Goal: Transaction & Acquisition: Purchase product/service

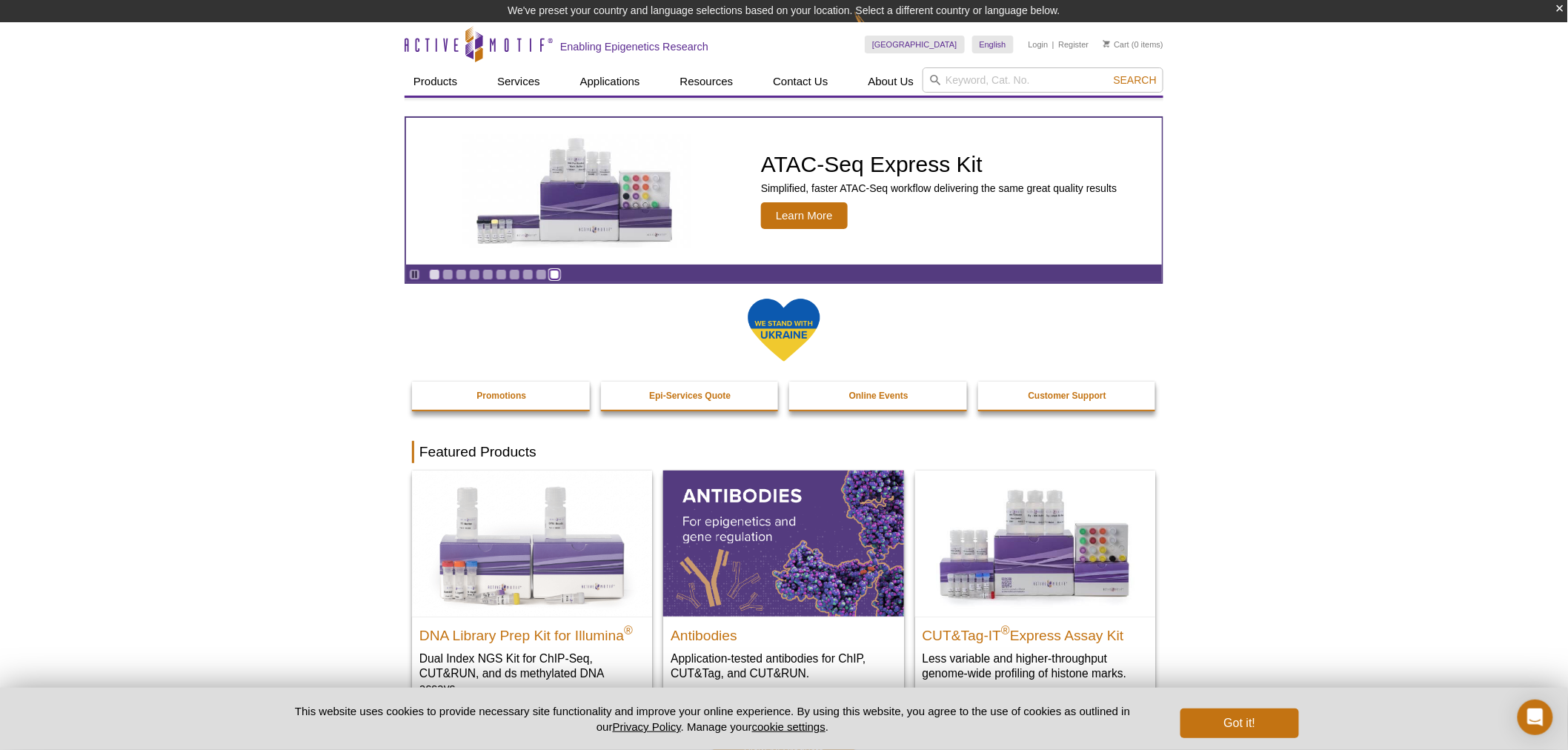
click at [557, 275] on link "Go to slide 10" at bounding box center [555, 275] width 11 height 11
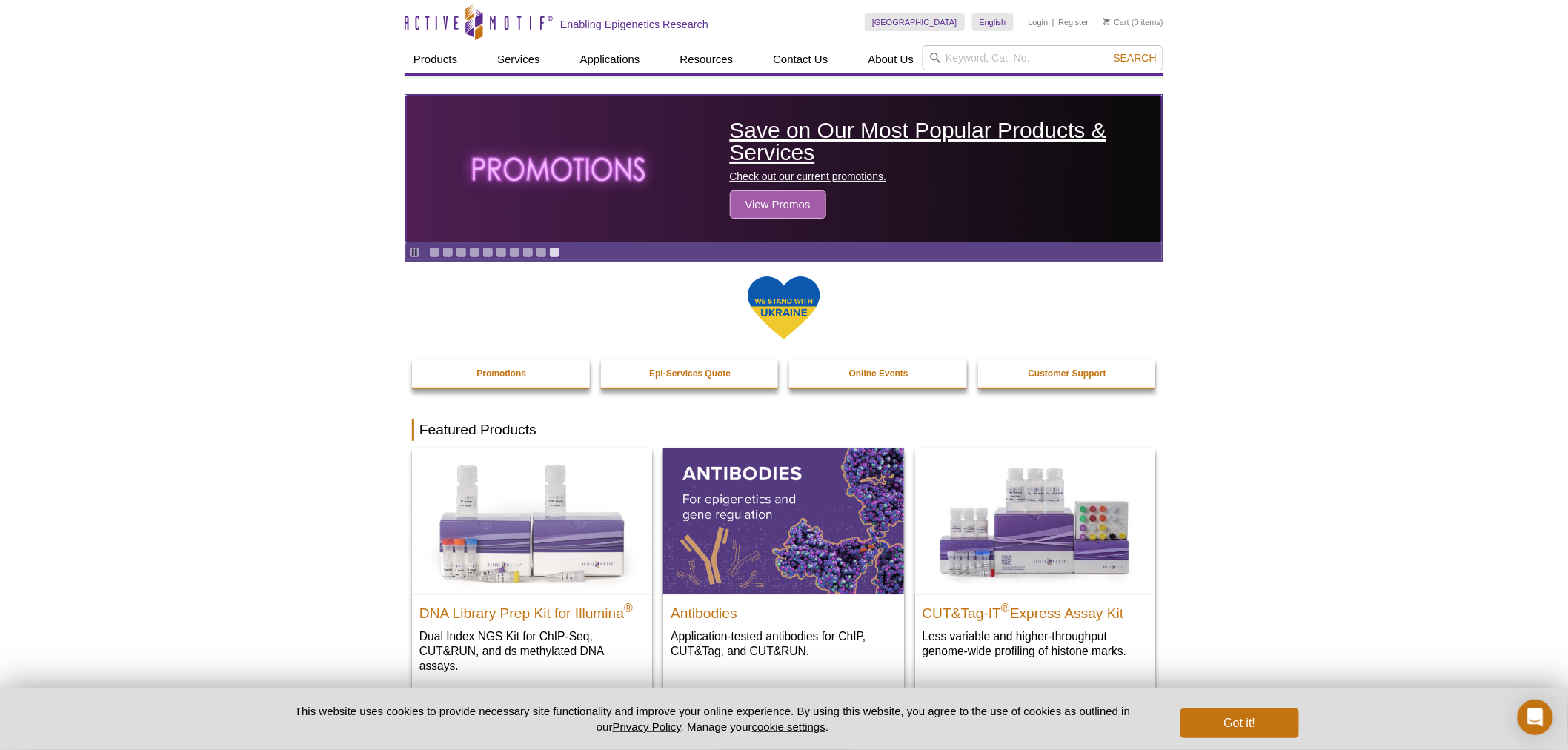
click at [772, 206] on span "View Promos" at bounding box center [778, 204] width 97 height 28
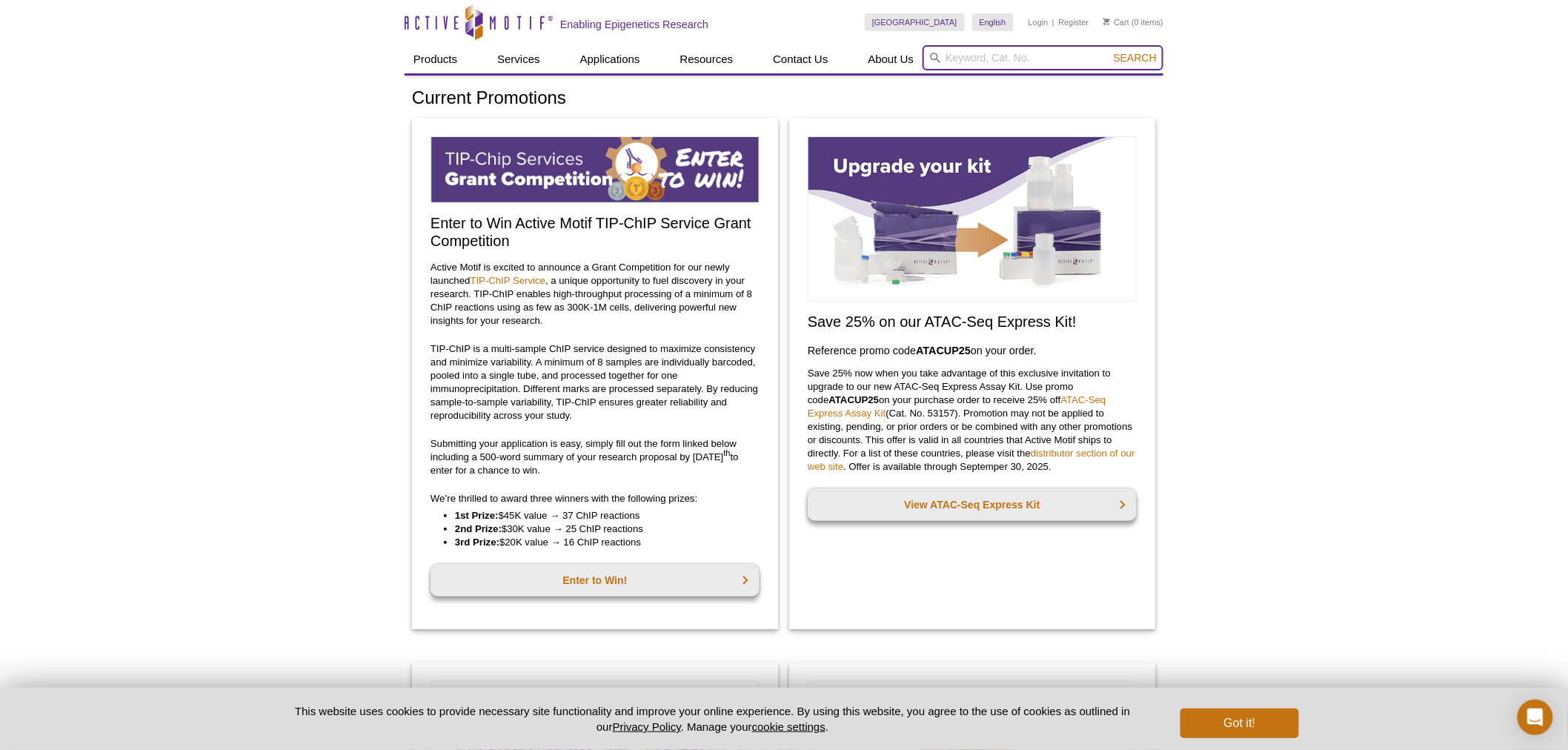
click at [964, 59] on input "search" at bounding box center [1043, 57] width 241 height 25
type input "55006"
click at [1109, 51] on button "Search" at bounding box center [1135, 57] width 52 height 13
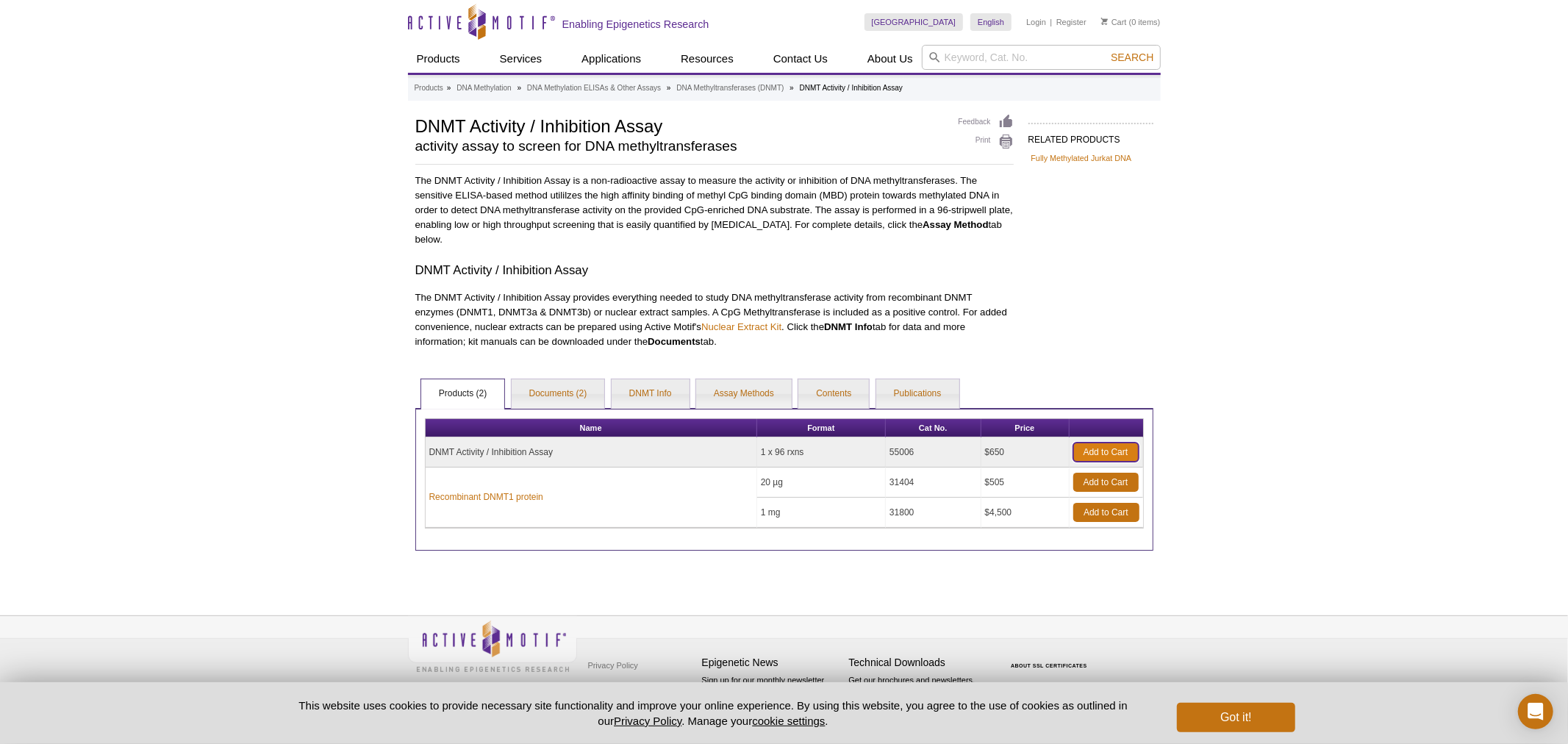
click at [1104, 449] on link "Add to Cart" at bounding box center [1106, 452] width 65 height 19
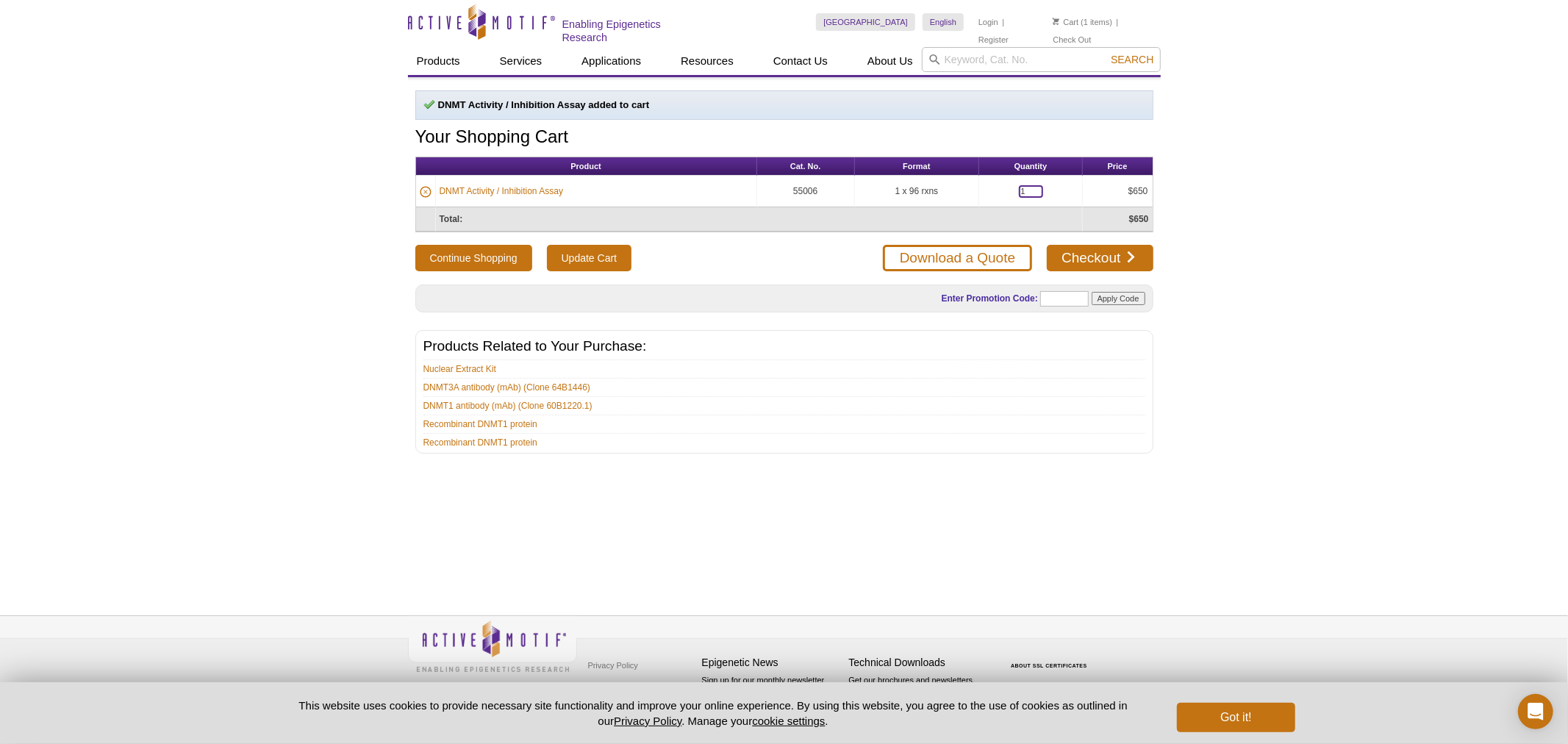
drag, startPoint x: 1027, startPoint y: 189, endPoint x: 983, endPoint y: 190, distance: 44.0
click at [983, 190] on td "1" at bounding box center [1031, 191] width 103 height 31
type input "10"
click at [416, 245] on button "Continue Shopping" at bounding box center [474, 258] width 117 height 27
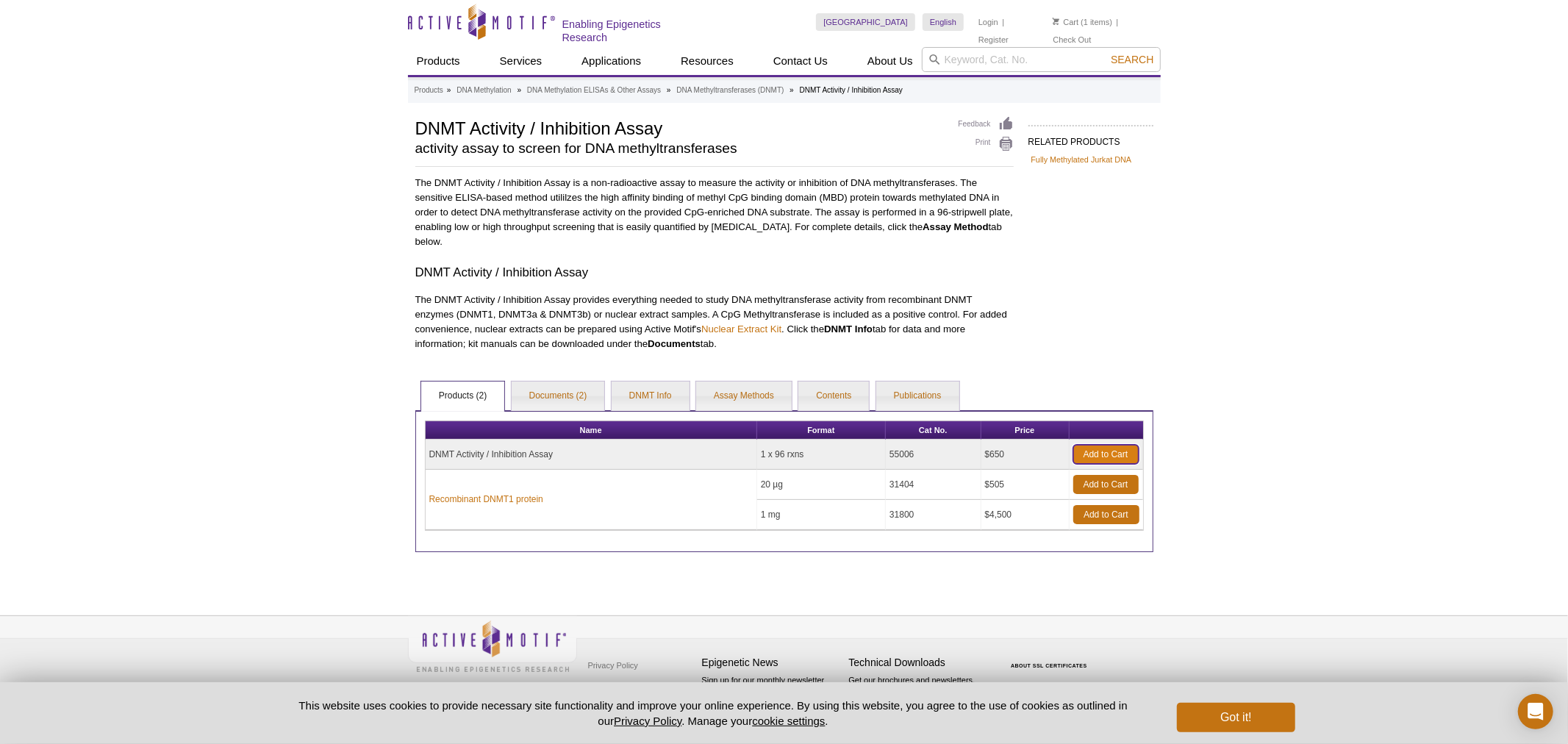
click at [1092, 456] on link "Add to Cart" at bounding box center [1106, 455] width 65 height 19
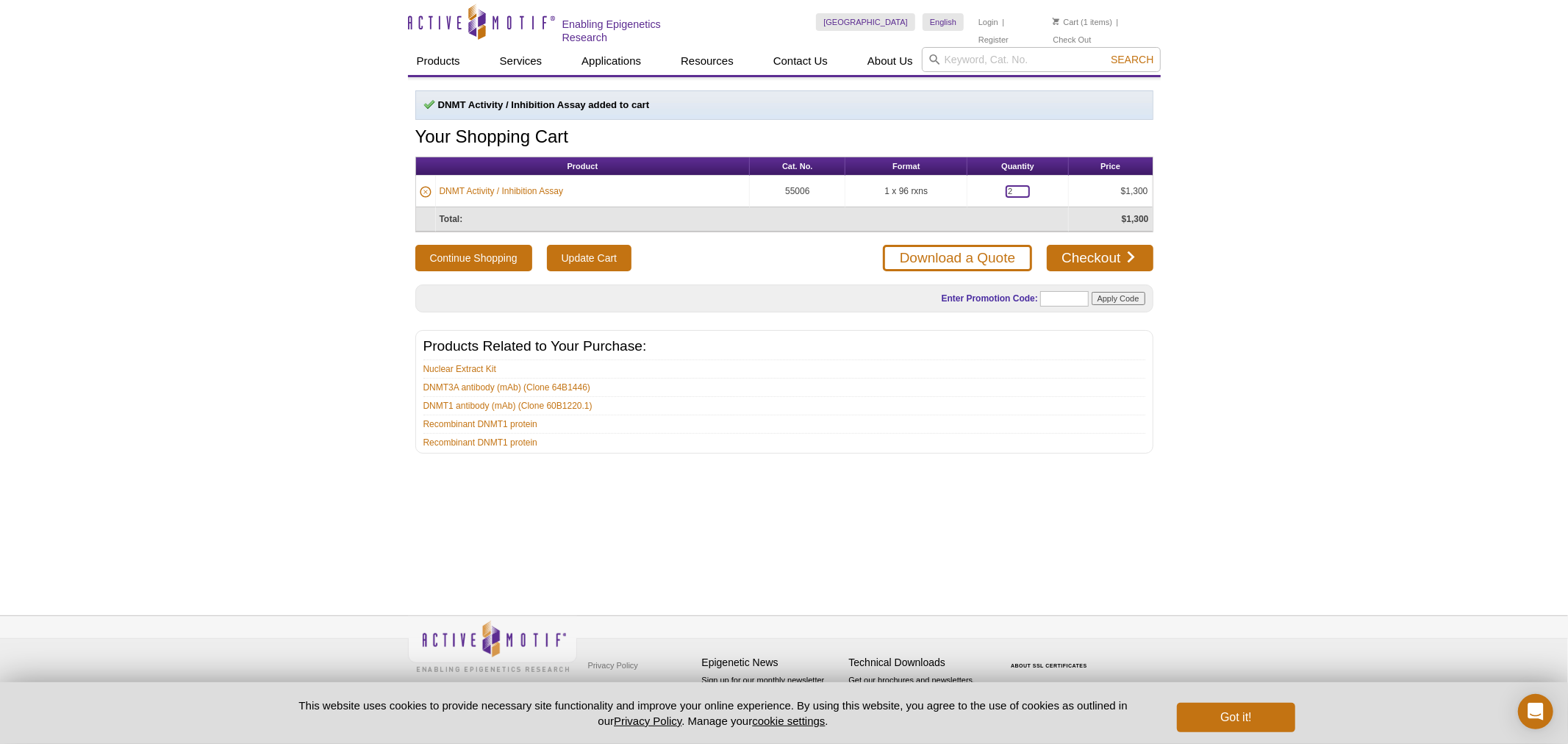
click at [1009, 188] on input "2" at bounding box center [1017, 191] width 25 height 12
type input "2"
type input "10"
click at [1045, 149] on div "DNMT Activity / Inhibition Assay added to cart Your Shopping Cart Product Cat. …" at bounding box center [784, 271] width 753 height 363
click at [585, 256] on input "Update Cart" at bounding box center [588, 258] width 84 height 27
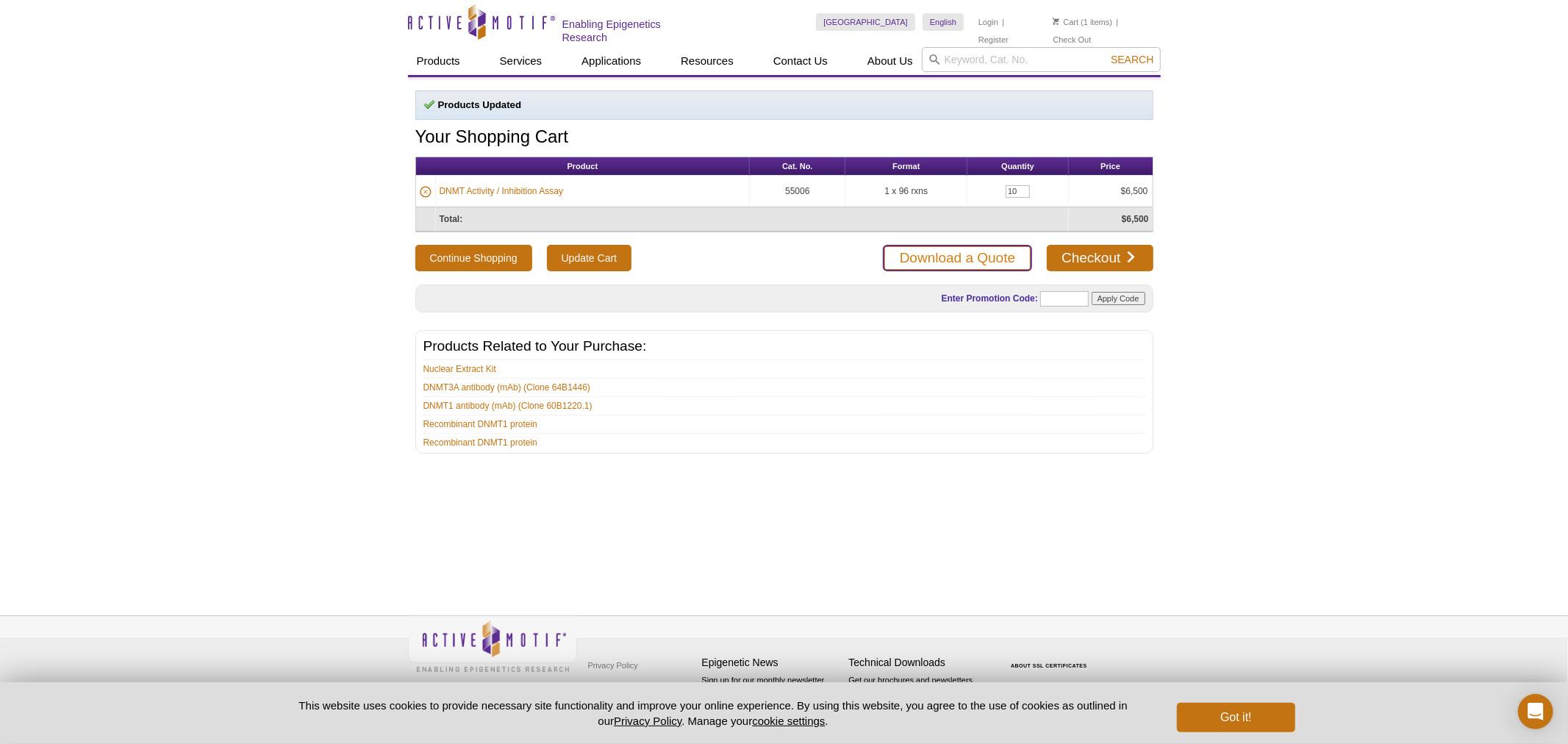
click at [930, 257] on link "Download a Quote" at bounding box center [957, 258] width 149 height 27
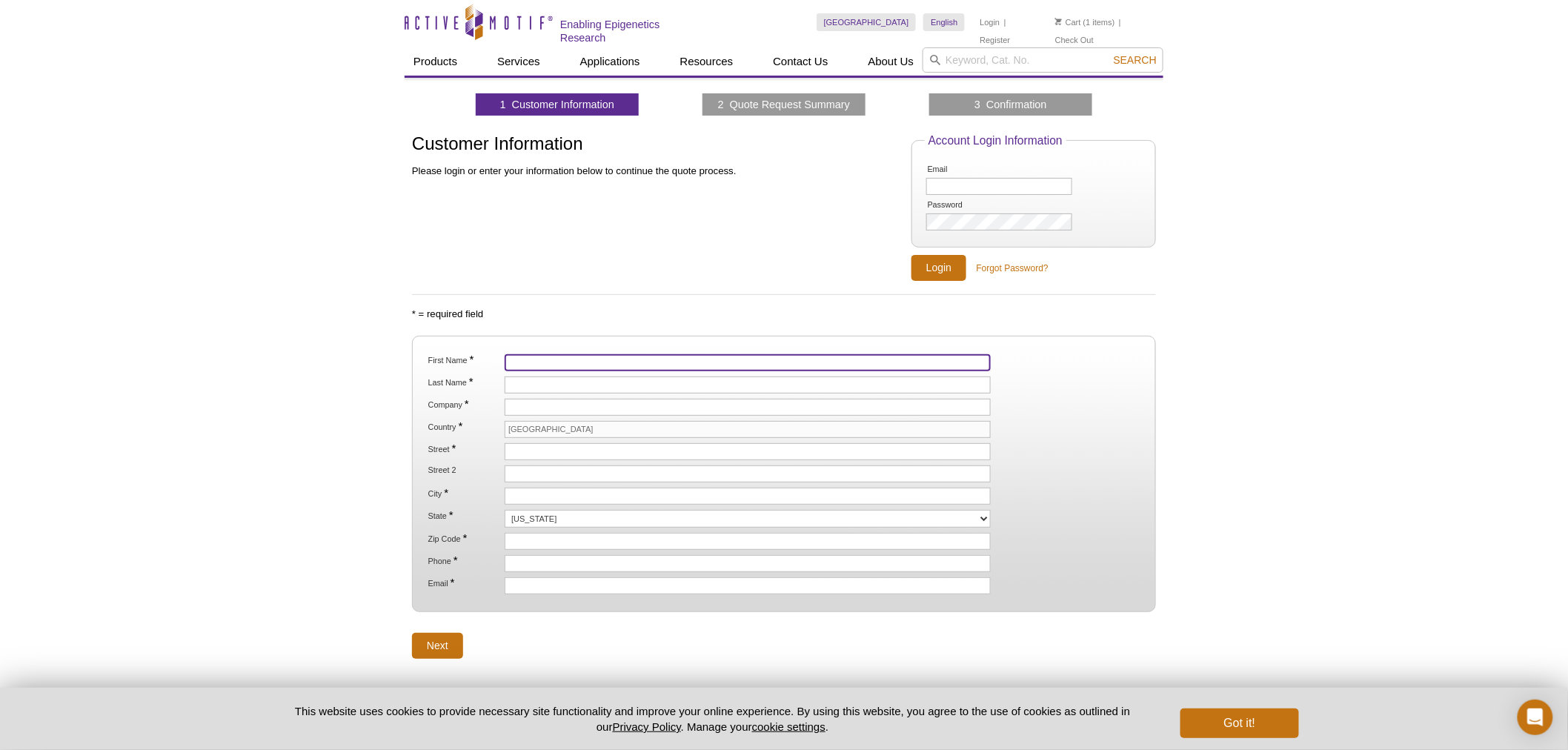
click at [530, 360] on input "First Name *" at bounding box center [747, 363] width 486 height 17
click at [563, 359] on input "First Name *" at bounding box center [747, 363] width 486 height 17
paste input "Zhao"
drag, startPoint x: 524, startPoint y: 360, endPoint x: 475, endPoint y: 361, distance: 49.0
click at [475, 361] on li "First Name * Zhao" at bounding box center [784, 363] width 715 height 17
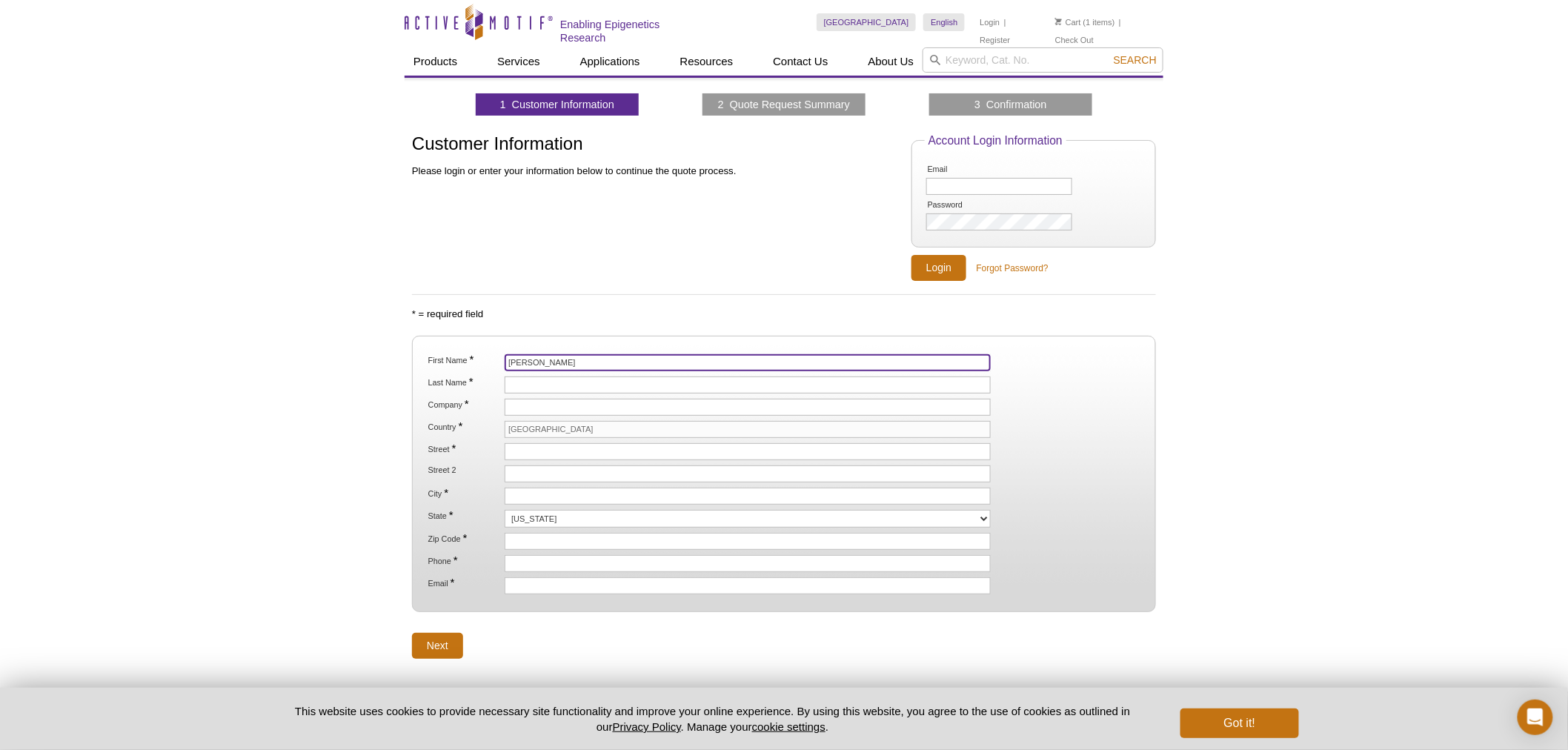
type input "Zhao"
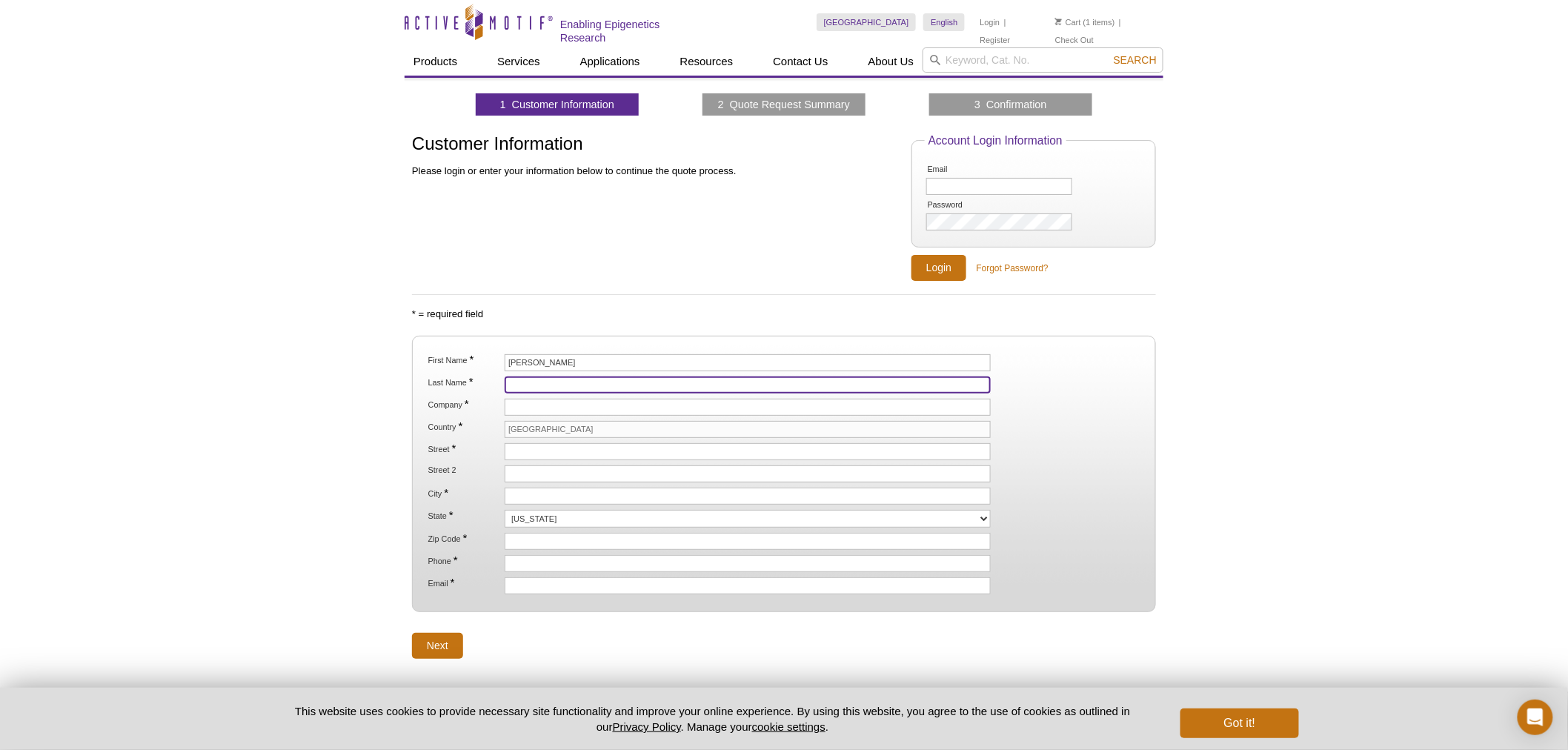
click at [548, 389] on input "Last Name *" at bounding box center [747, 385] width 486 height 17
paste input "Xuesong"
click at [529, 409] on input "Company *" at bounding box center [747, 408] width 486 height 17
drag, startPoint x: 520, startPoint y: 380, endPoint x: 531, endPoint y: 379, distance: 11.0
click at [520, 380] on input "Xuesong" at bounding box center [747, 385] width 486 height 17
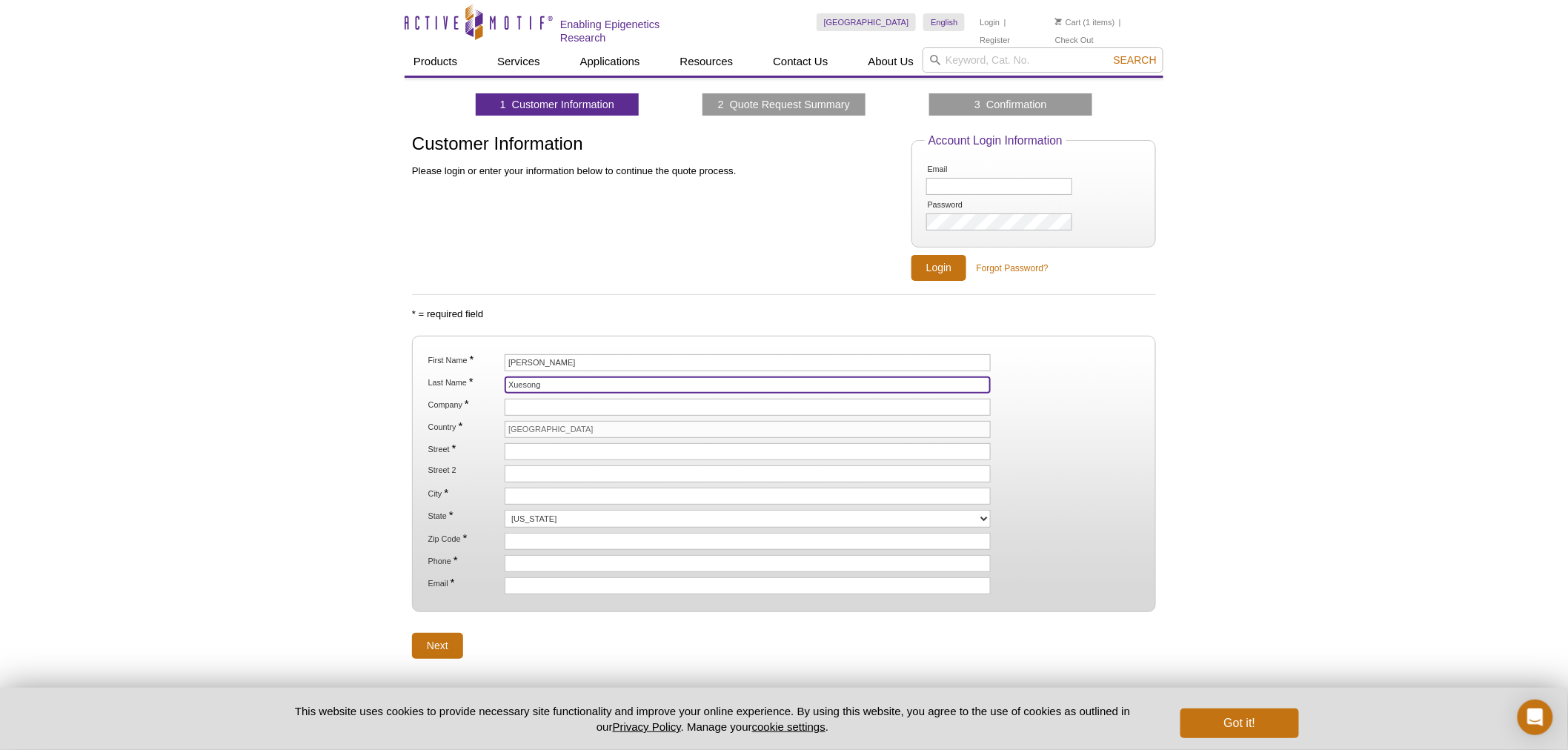
click at [531, 379] on input "Xuesong" at bounding box center [747, 385] width 486 height 17
type input "Xuesong"
click at [515, 411] on input "Company *" at bounding box center [747, 408] width 486 height 17
click at [589, 405] on input "Company *" at bounding box center [747, 408] width 486 height 17
click at [586, 403] on input "Company *" at bounding box center [747, 408] width 486 height 17
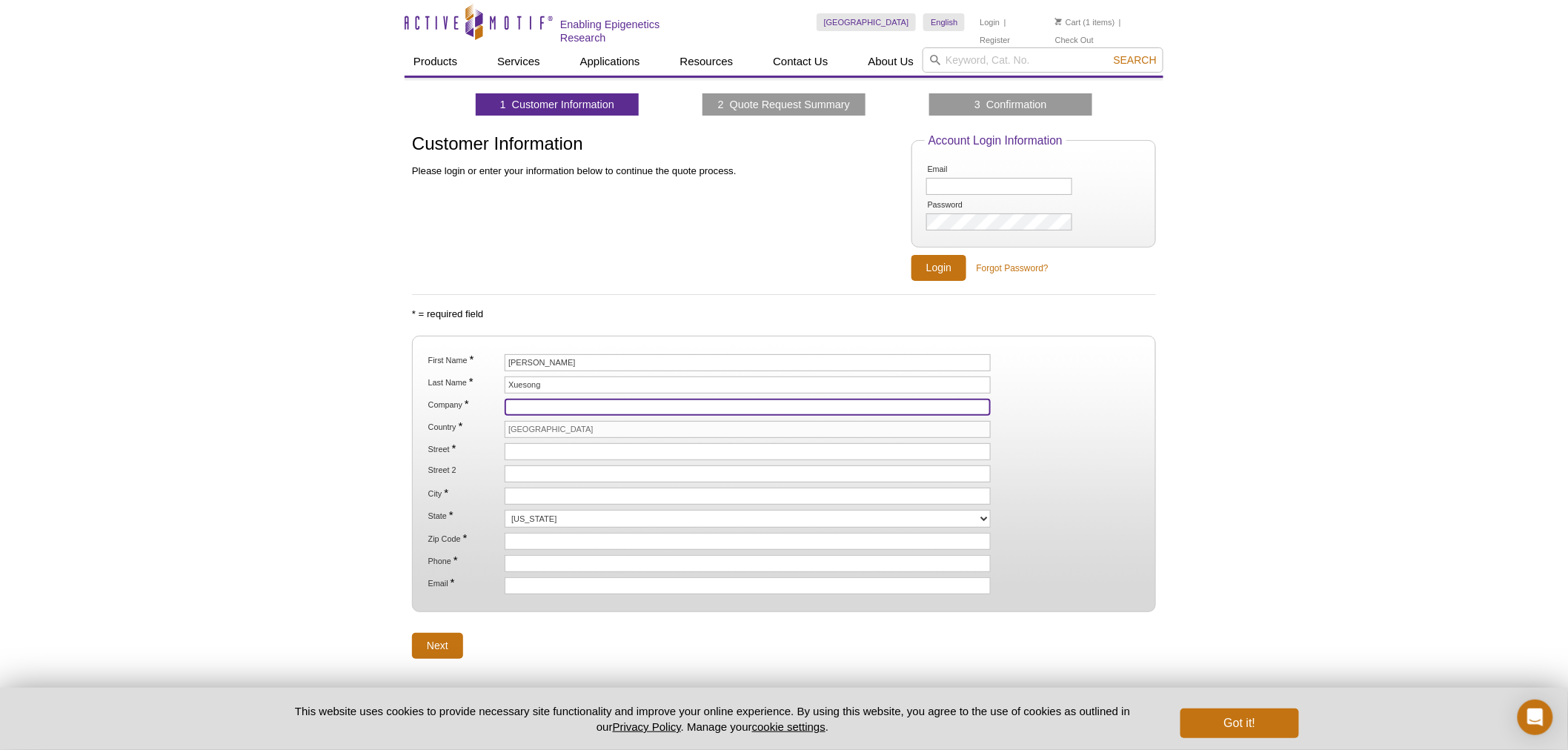
drag, startPoint x: 586, startPoint y: 403, endPoint x: 572, endPoint y: 403, distance: 14.0
click at [572, 403] on input "Company *" at bounding box center [747, 408] width 486 height 17
paste input "Core Biomedicine"
click at [530, 403] on input "Core Biomedicine" at bounding box center [747, 408] width 486 height 17
drag, startPoint x: 524, startPoint y: 404, endPoint x: 495, endPoint y: 403, distance: 29.0
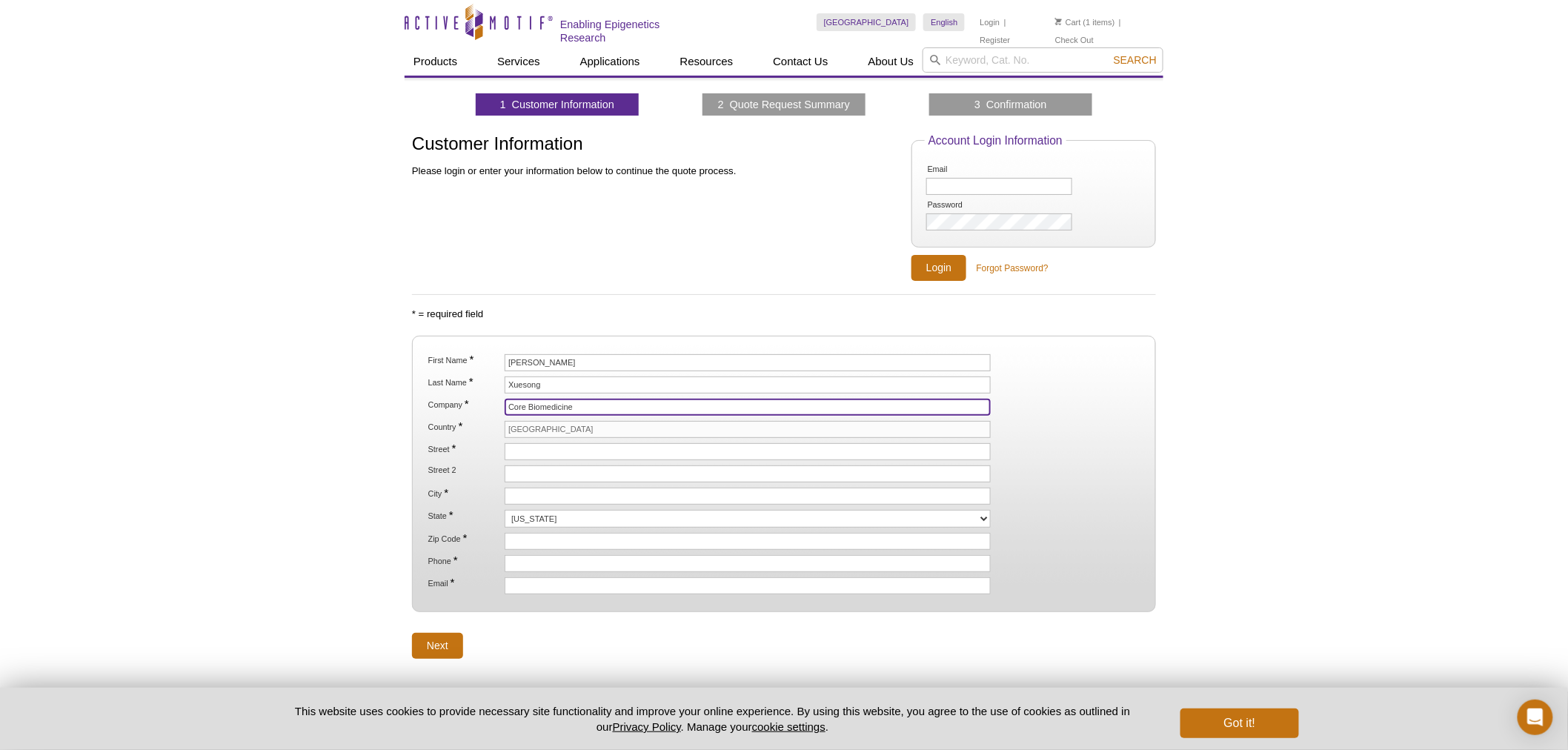
click at [495, 403] on li "Company * Core Biomedicine" at bounding box center [784, 408] width 715 height 17
type input "Core Biomedicine"
click at [539, 430] on input "[GEOGRAPHIC_DATA]" at bounding box center [747, 430] width 486 height 17
drag, startPoint x: 610, startPoint y: 457, endPoint x: 601, endPoint y: 453, distance: 9.8
click at [610, 456] on ol "First Name * Zhao Last Name * Xuesong Company * Core Biomedicine Country * Unit…" at bounding box center [784, 474] width 718 height 240
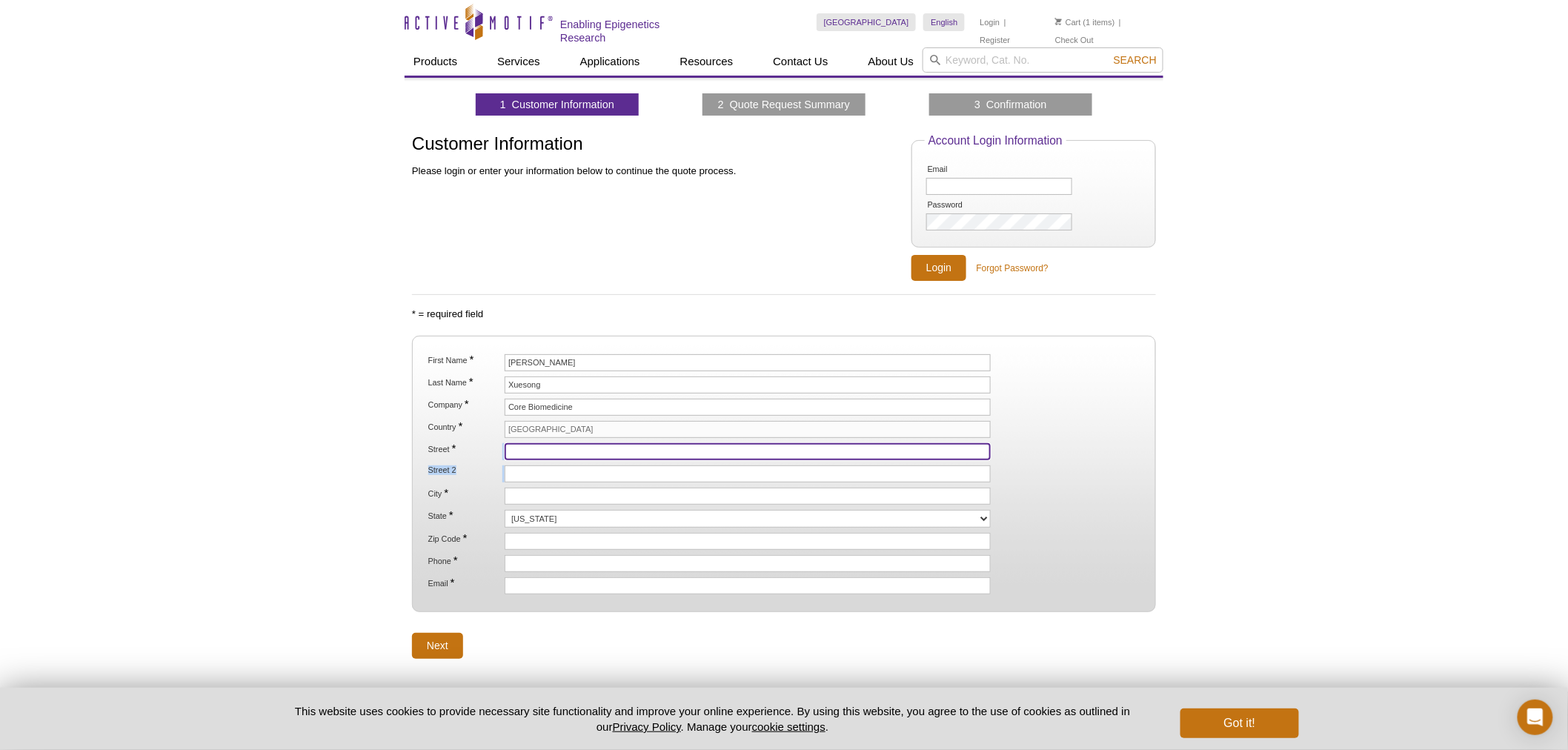
click at [591, 443] on input "Street *" at bounding box center [747, 452] width 486 height 17
paste input "127 Western Avenue"
drag, startPoint x: 528, startPoint y: 450, endPoint x: 465, endPoint y: 452, distance: 63.0
click at [465, 452] on li "Street * 127 Western Avenue" at bounding box center [784, 452] width 715 height 17
type input "127 Western Avenue"
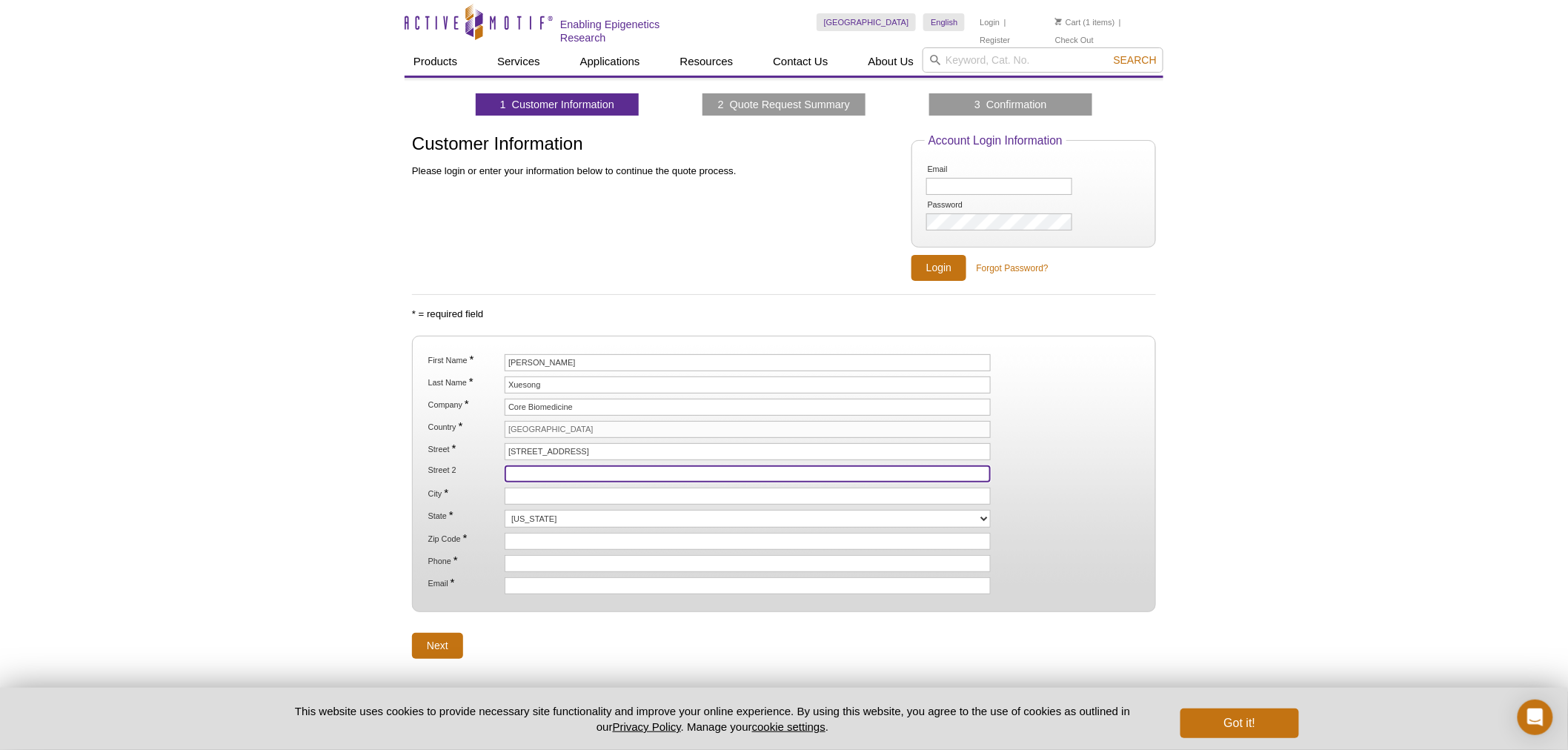
click at [529, 468] on input "Street 2" at bounding box center [747, 474] width 486 height 17
click at [521, 494] on input "City *" at bounding box center [747, 496] width 486 height 17
type input "Boston"
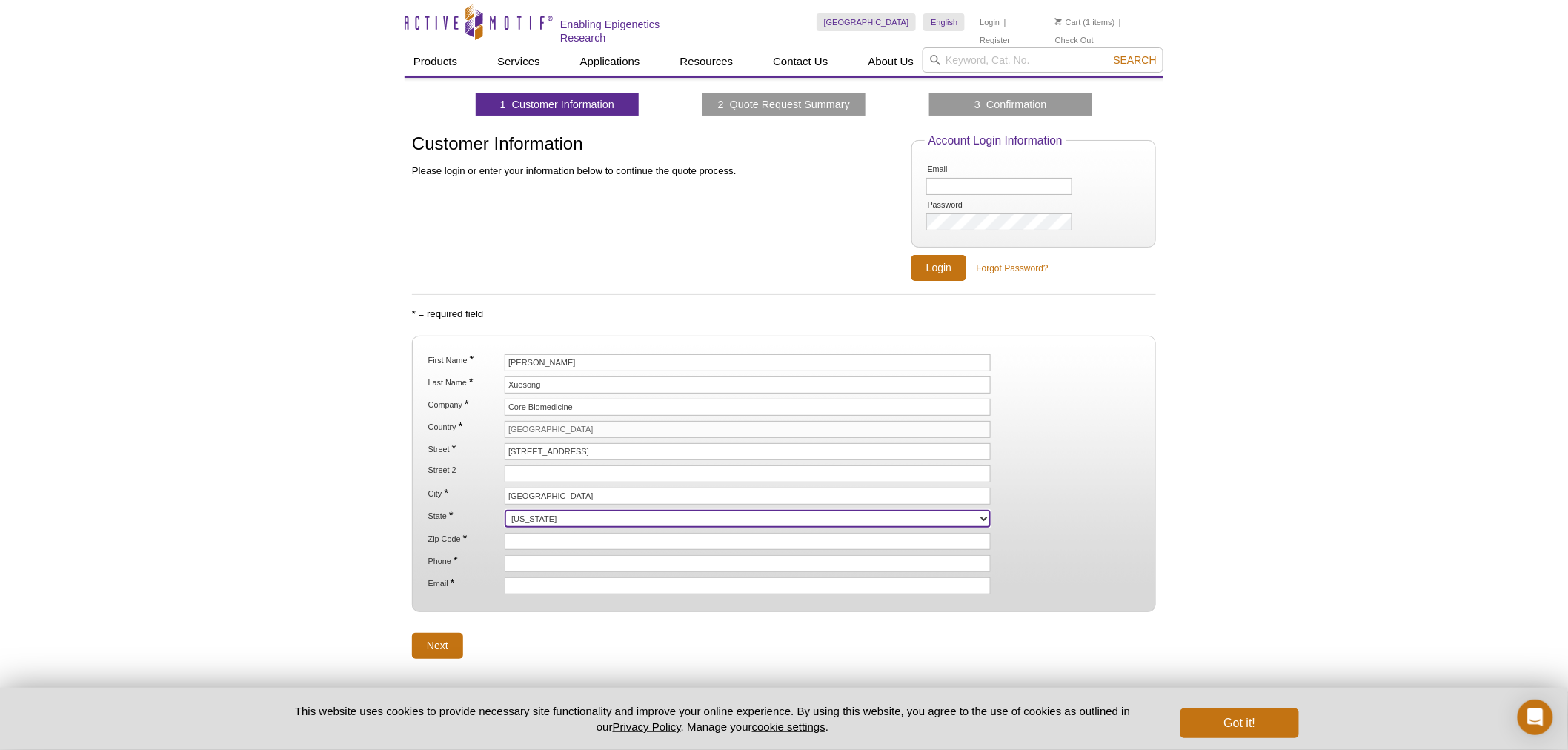
click at [560, 510] on select "Alabama Alaska American Samoa Arizona Arkansas California Colorado Connecticut …" at bounding box center [747, 518] width 486 height 18
select select "MA"
click at [504, 510] on select "Alabama Alaska American Samoa Arizona Arkansas California Colorado Connecticut …" at bounding box center [747, 518] width 486 height 18
click at [538, 546] on ol "First Name * Zhao Last Name * Xuesong Company * Core Biomedicine Country * Unit…" at bounding box center [784, 474] width 718 height 240
click at [541, 537] on input "Zip Code *" at bounding box center [747, 541] width 486 height 17
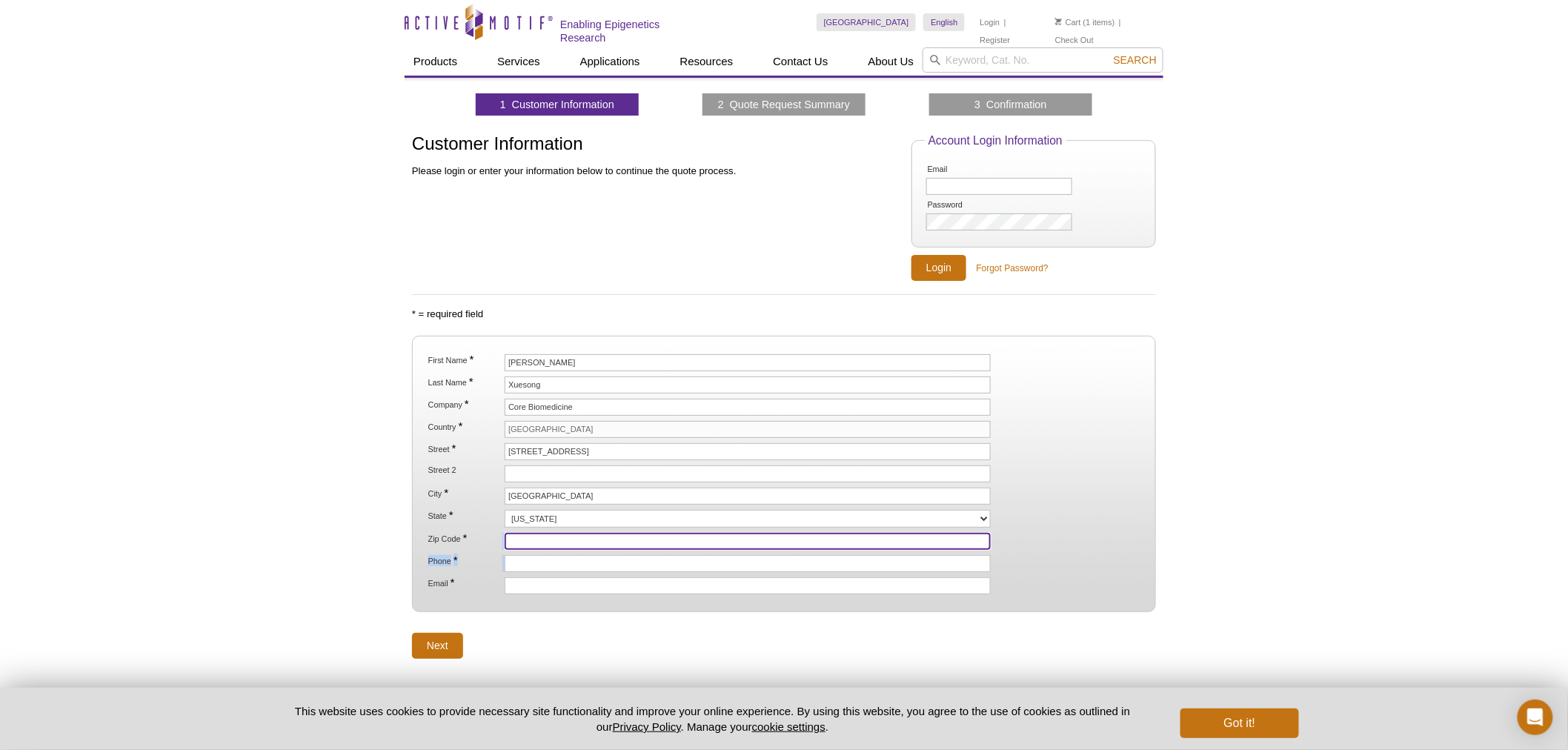
click at [624, 533] on input "Zip Code *" at bounding box center [747, 541] width 486 height 17
click at [619, 542] on input "Zip Code *" at bounding box center [747, 541] width 486 height 17
click at [568, 540] on input "02451" at bounding box center [747, 541] width 486 height 17
type input "02134"
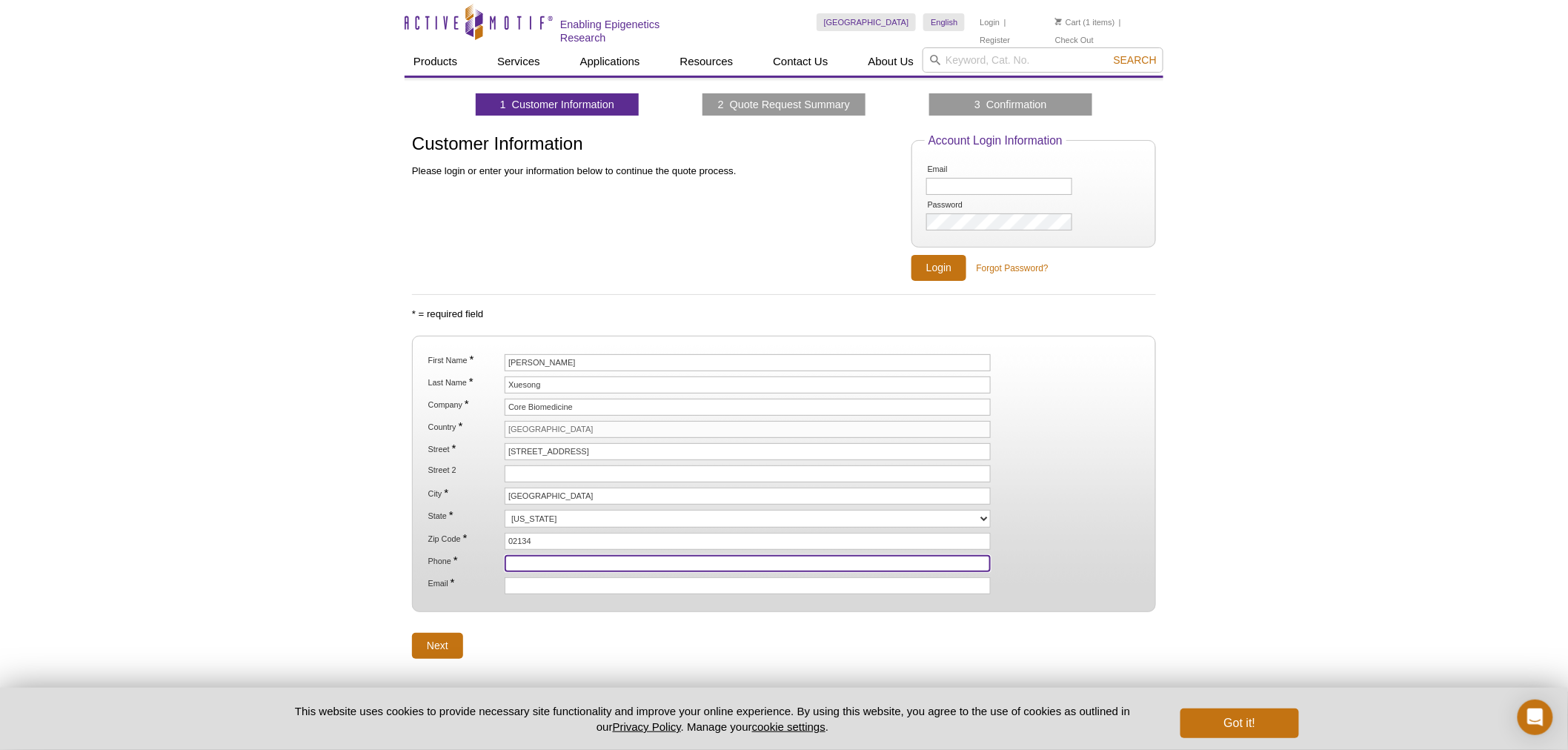
click at [524, 563] on input "Phone *" at bounding box center [747, 563] width 486 height 17
click at [550, 557] on input "Phone *" at bounding box center [747, 563] width 486 height 17
paste input "617763997"
drag, startPoint x: 524, startPoint y: 558, endPoint x: 468, endPoint y: 563, distance: 56.2
click at [476, 562] on li "Phone * 617763997" at bounding box center [784, 563] width 715 height 17
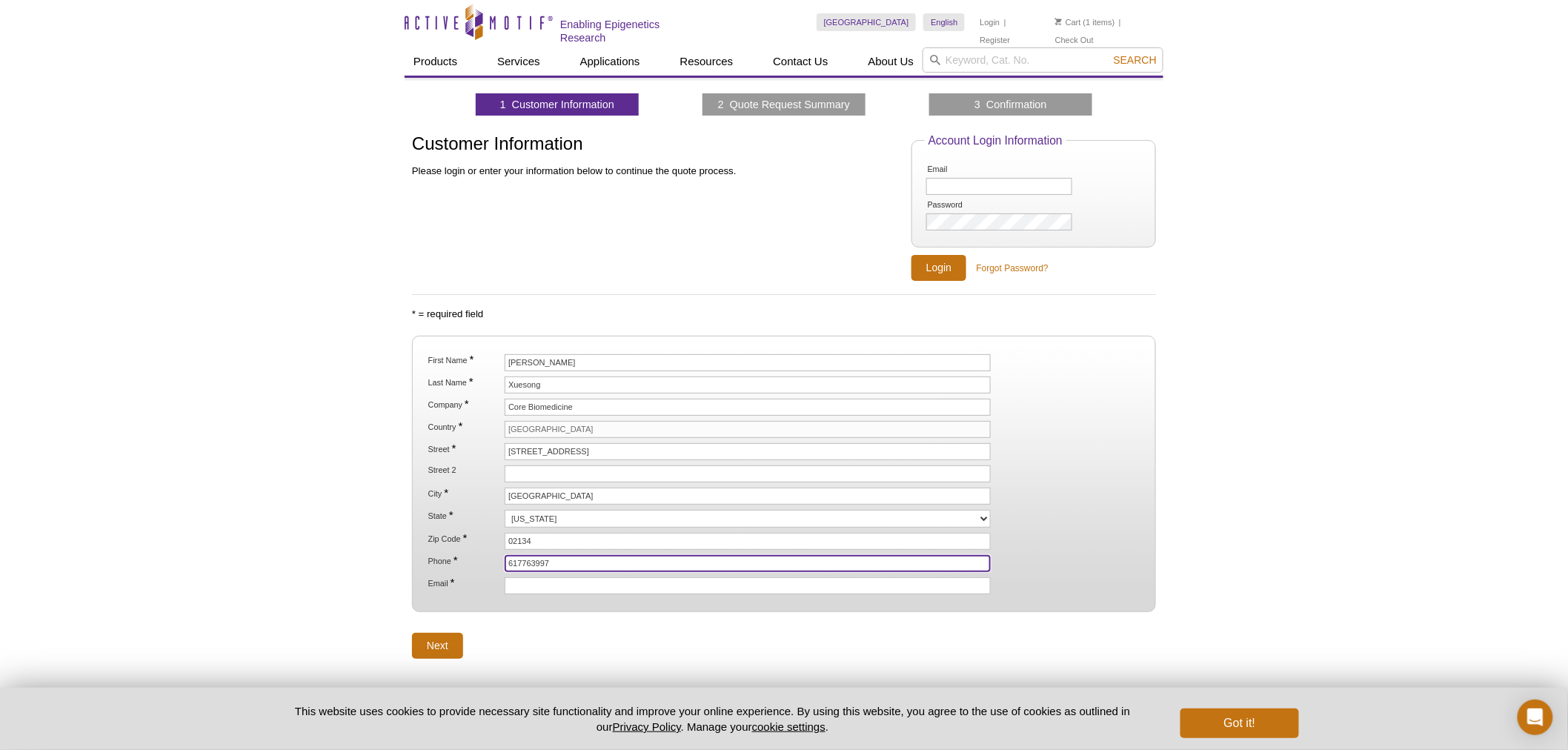
type input "617763997"
click at [609, 577] on input "Email *" at bounding box center [747, 585] width 486 height 17
paste input "Xuesong.zhao@corebiomedicine.com"
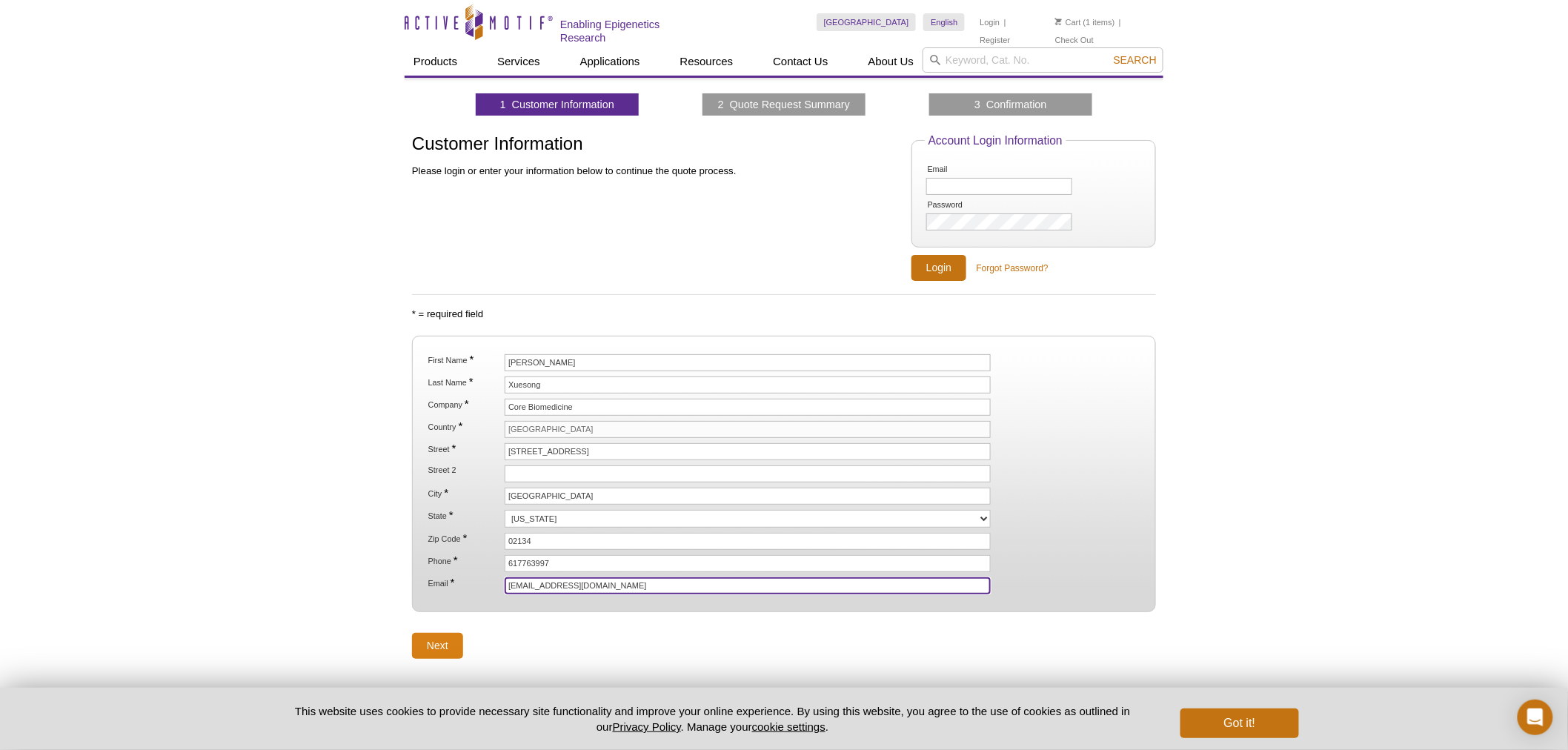
type input "Xuesong.zhao@corebiomedicine.com"
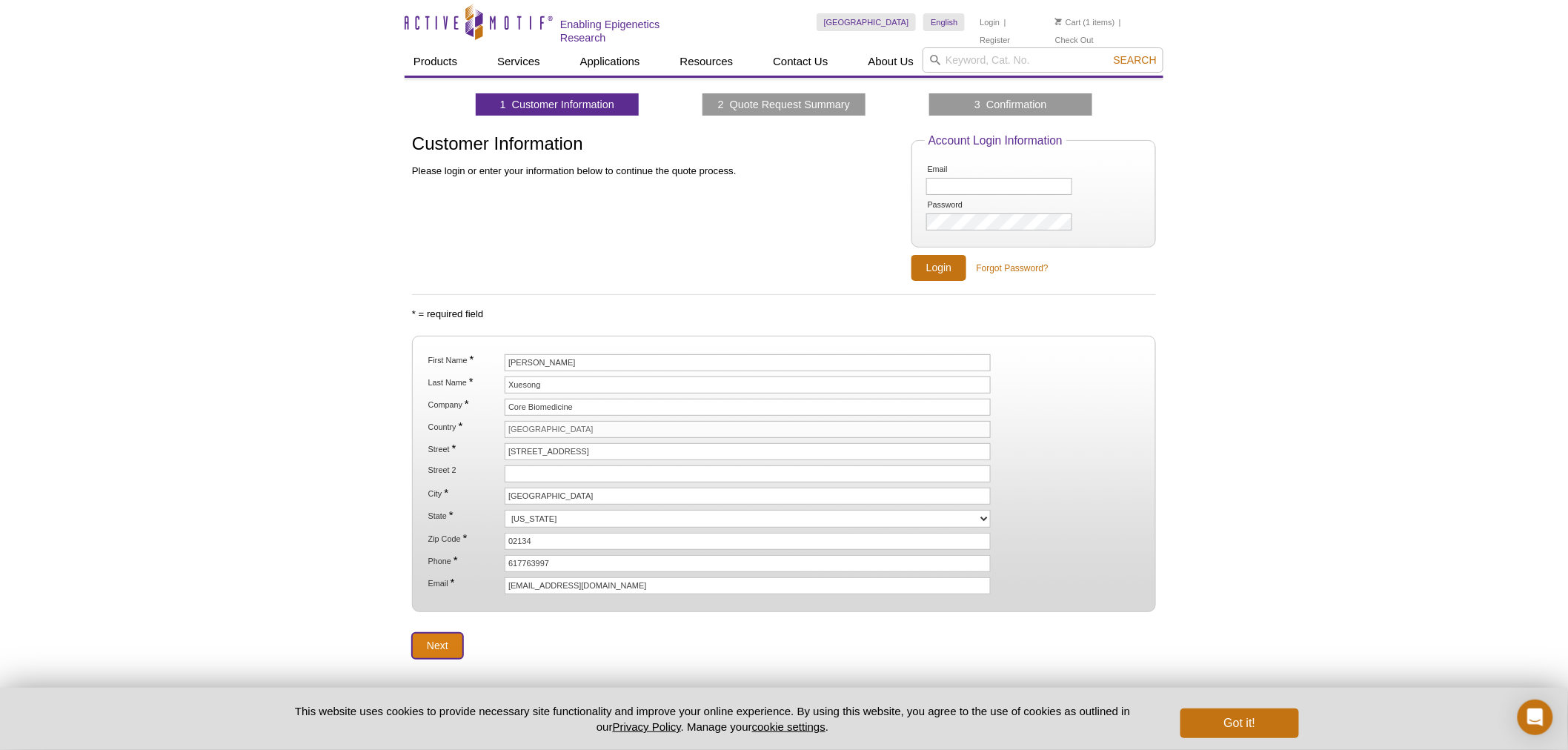
click at [446, 641] on input "Next" at bounding box center [437, 645] width 51 height 26
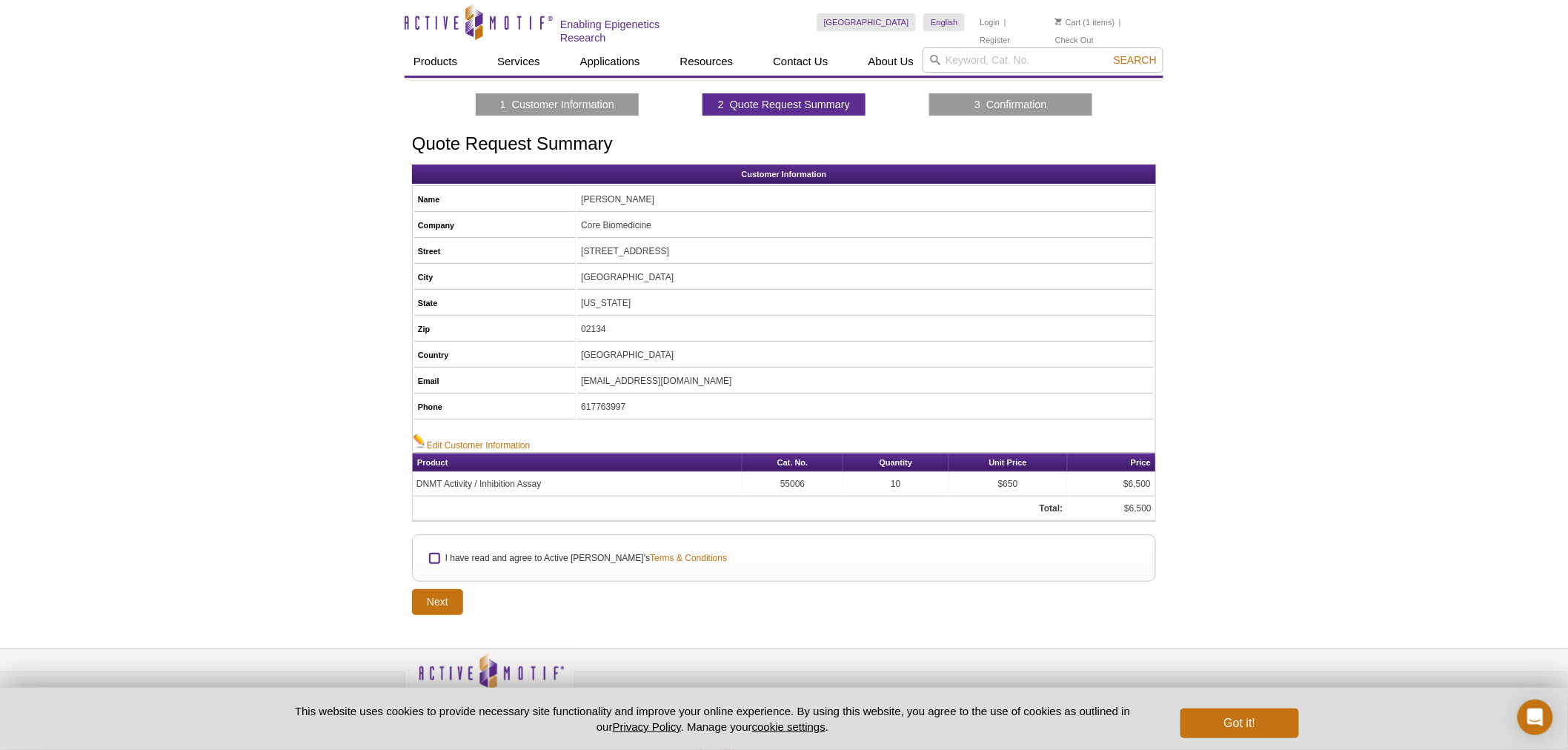
click at [432, 554] on input "I have read and agree to Active [PERSON_NAME]'s Terms & Conditions" at bounding box center [434, 559] width 10 height 10
checkbox input "true"
click at [442, 596] on input "Next" at bounding box center [437, 602] width 51 height 26
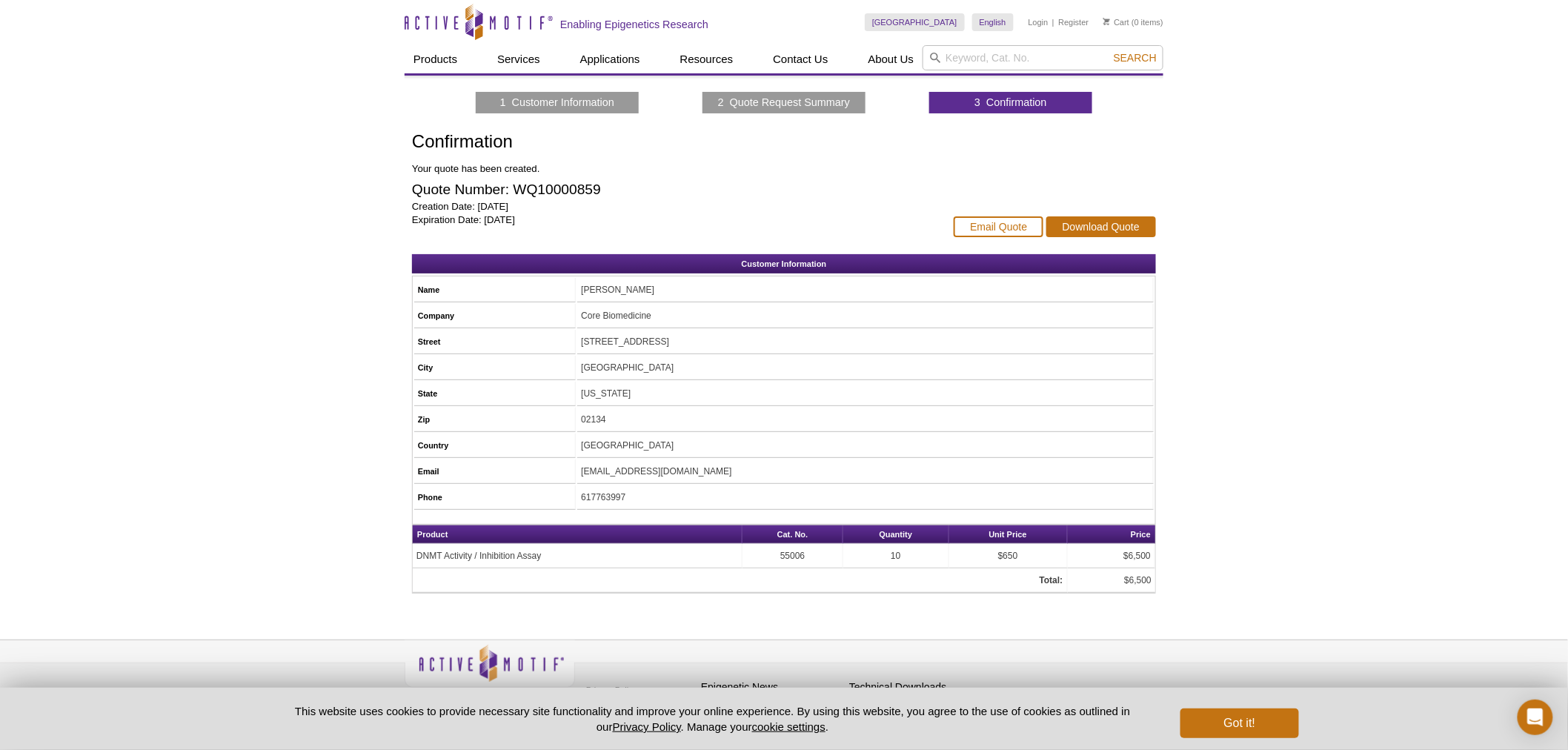
click at [1114, 211] on div "Email Quote Download Quote" at bounding box center [1054, 193] width 202 height 122
click at [1100, 224] on link "Download Quote" at bounding box center [1101, 227] width 110 height 21
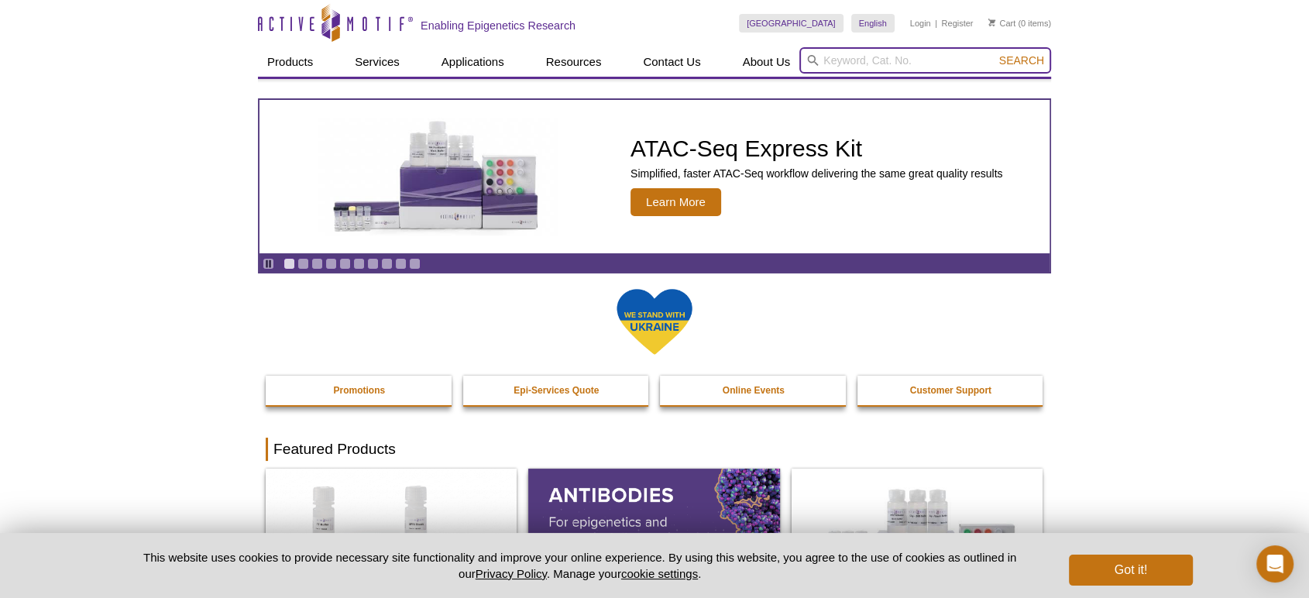
click at [888, 67] on input "search" at bounding box center [925, 60] width 252 height 26
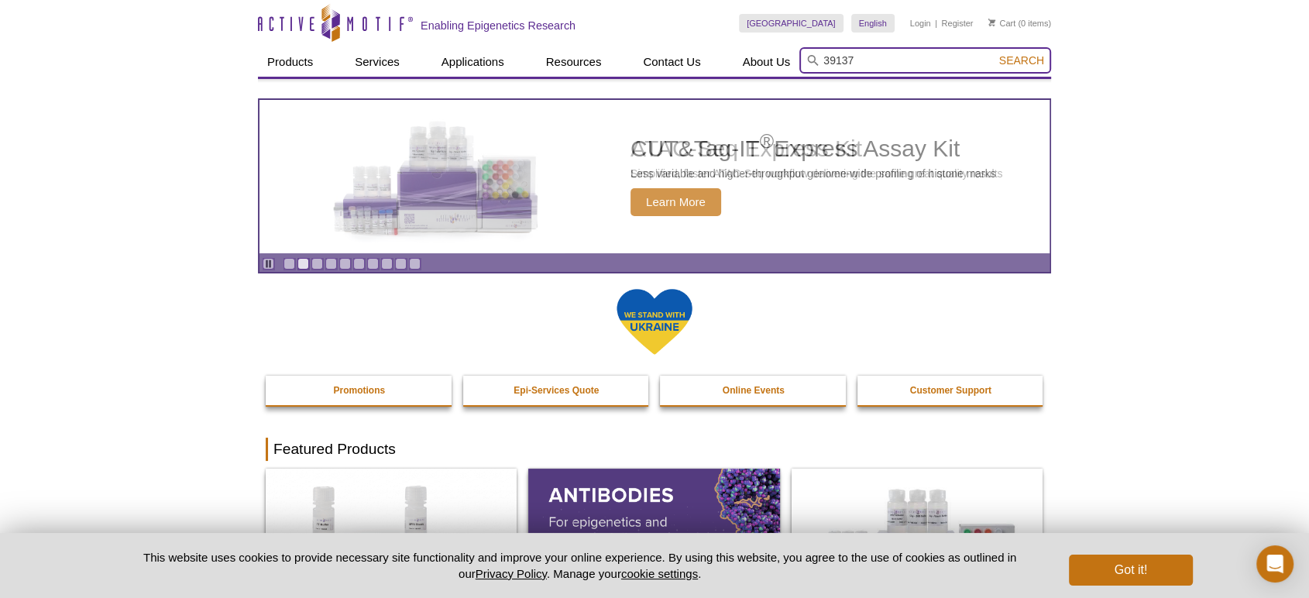
type input "39137"
click at [994, 53] on button "Search" at bounding box center [1021, 60] width 54 height 14
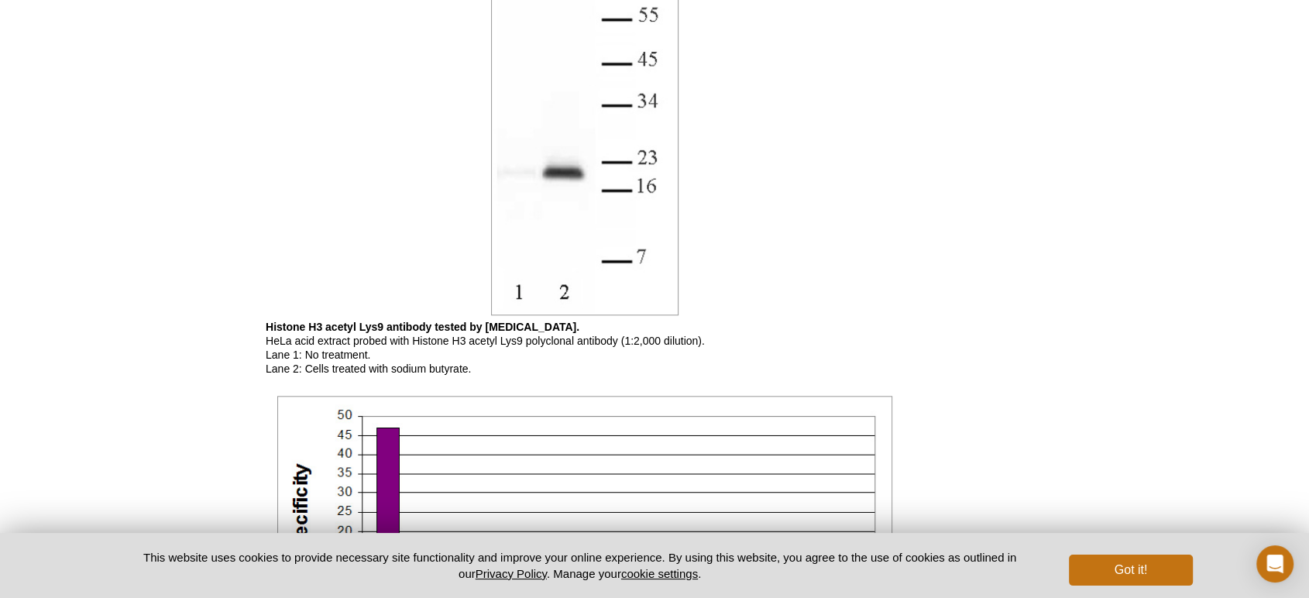
scroll to position [1376, 0]
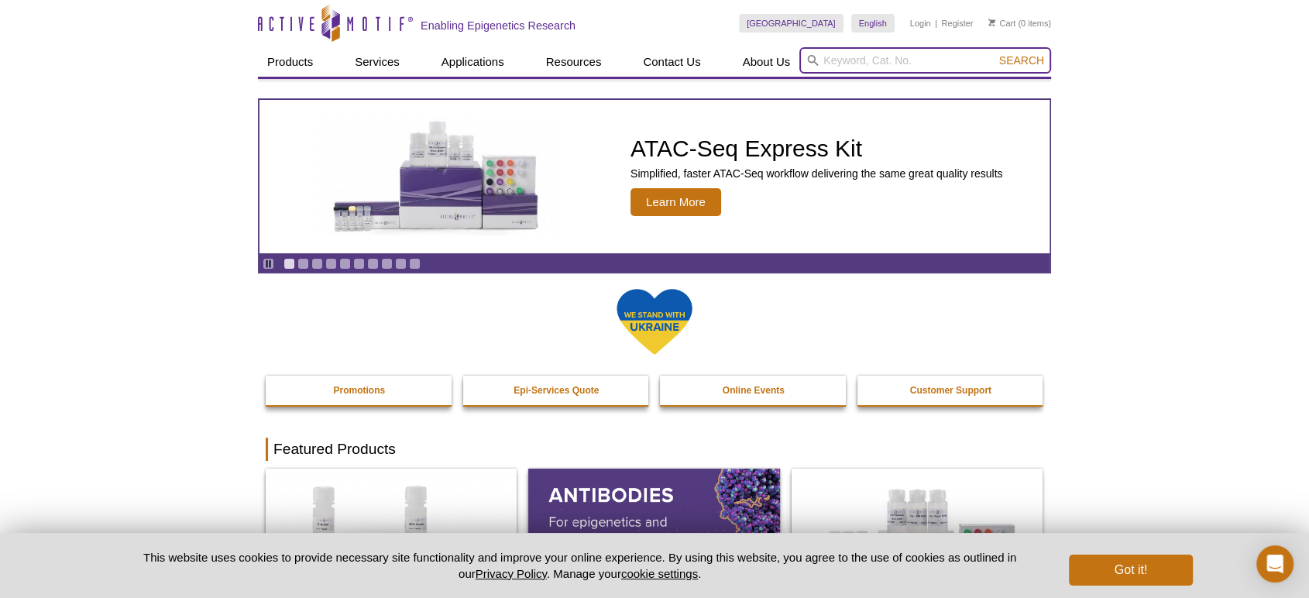
click at [892, 53] on input "search" at bounding box center [925, 60] width 252 height 26
type input "g"
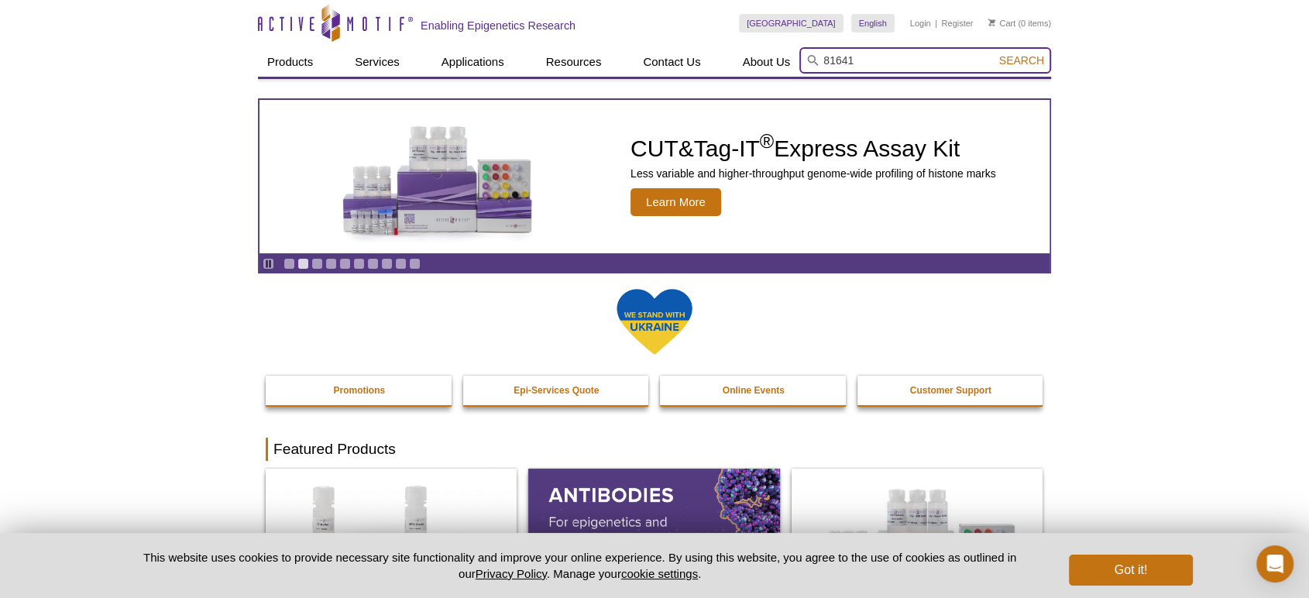
type input "81641"
click at [994, 53] on button "Search" at bounding box center [1021, 60] width 54 height 14
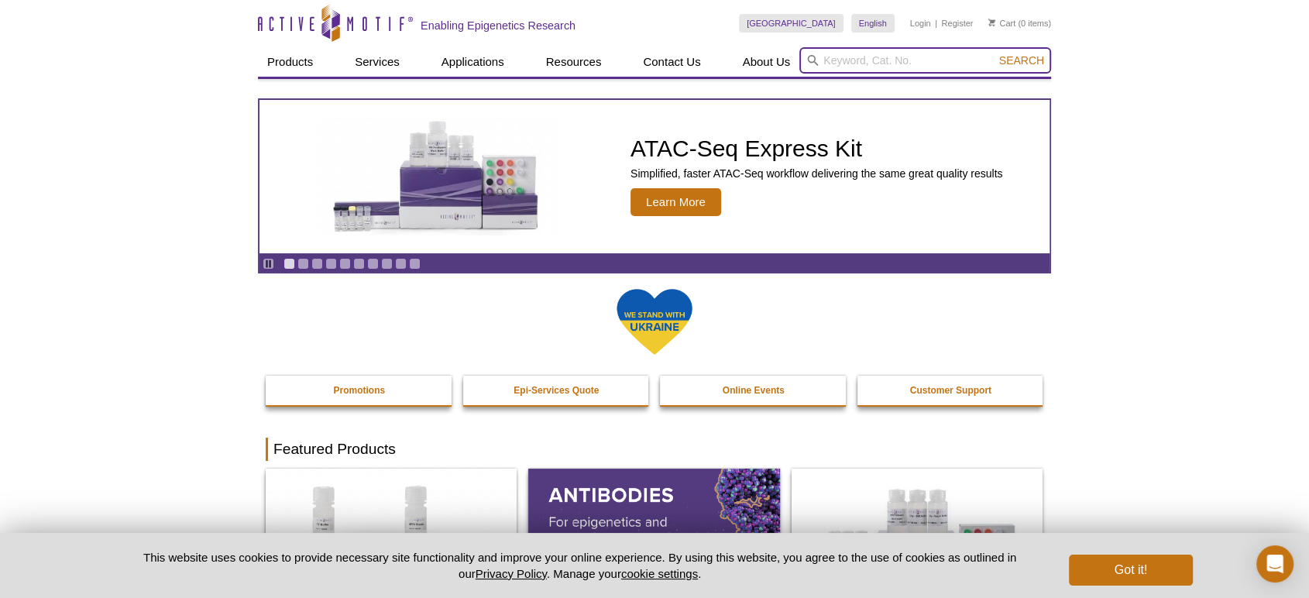
click at [895, 63] on input "search" at bounding box center [925, 60] width 252 height 26
type input "31894"
click at [994, 53] on button "Search" at bounding box center [1021, 60] width 54 height 14
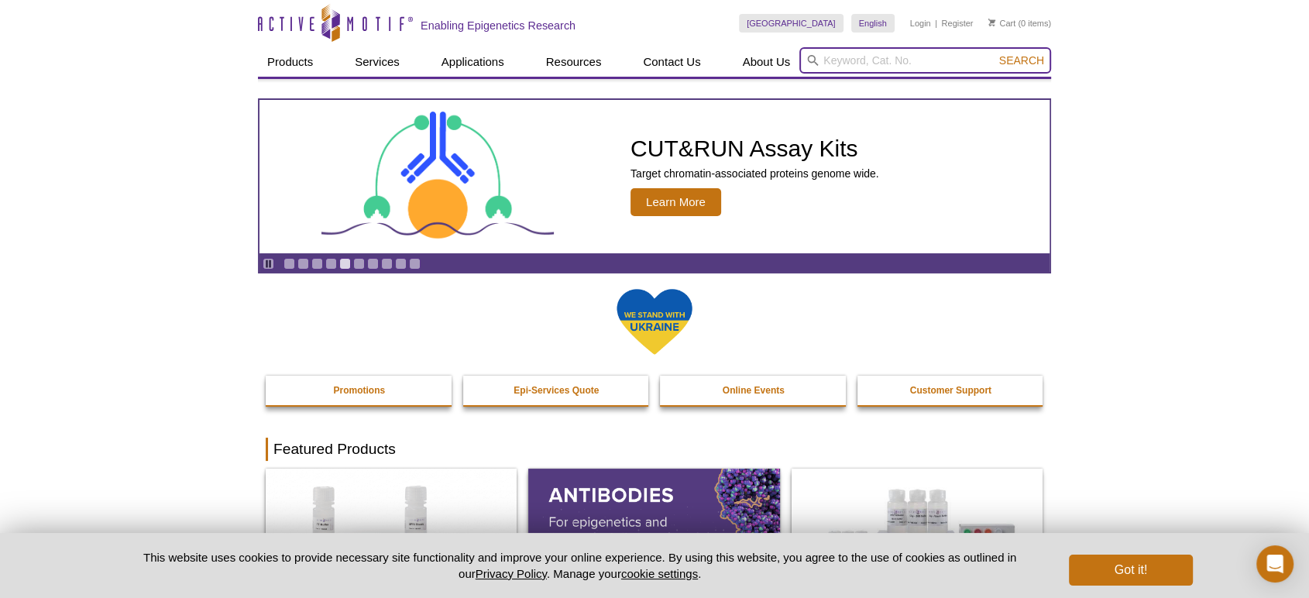
click at [951, 64] on input "search" at bounding box center [925, 60] width 252 height 26
type input "39135"
click at [994, 53] on button "Search" at bounding box center [1021, 60] width 54 height 14
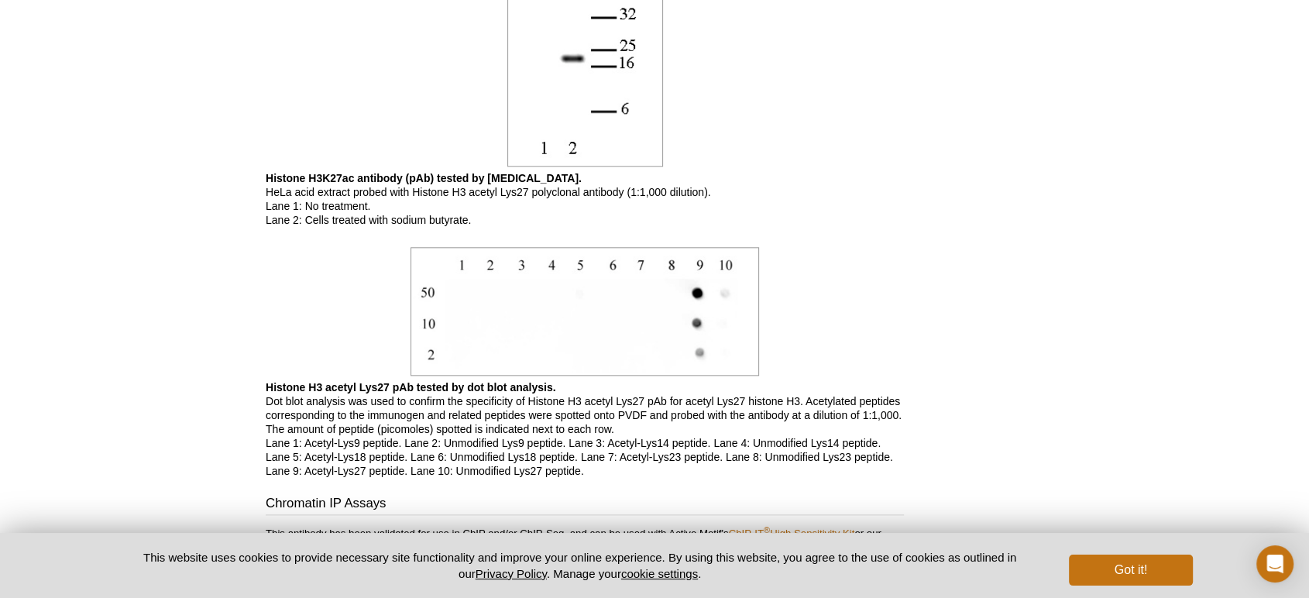
scroll to position [1835, 0]
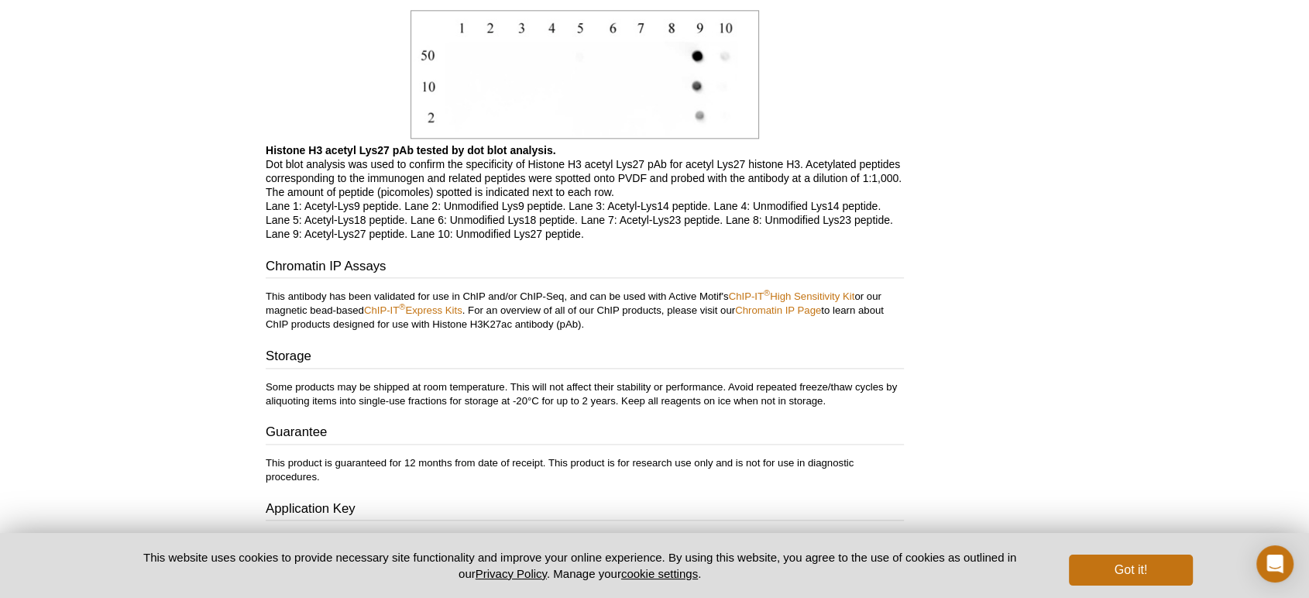
drag, startPoint x: 1122, startPoint y: 283, endPoint x: 1090, endPoint y: 286, distance: 32.7
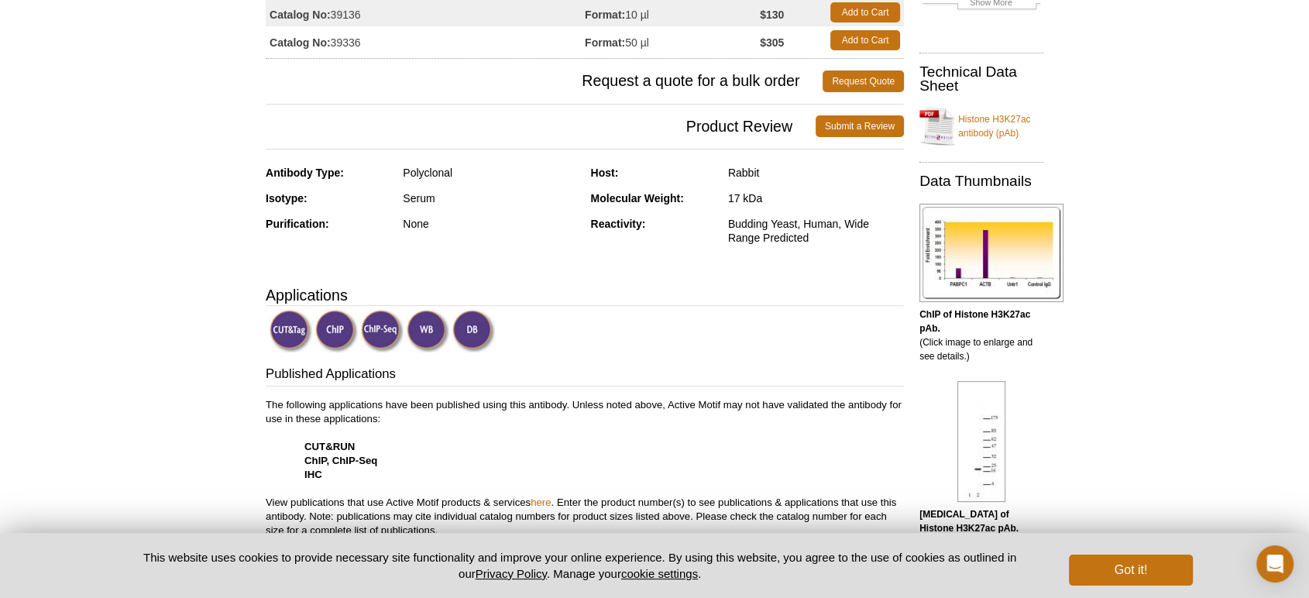
scroll to position [0, 0]
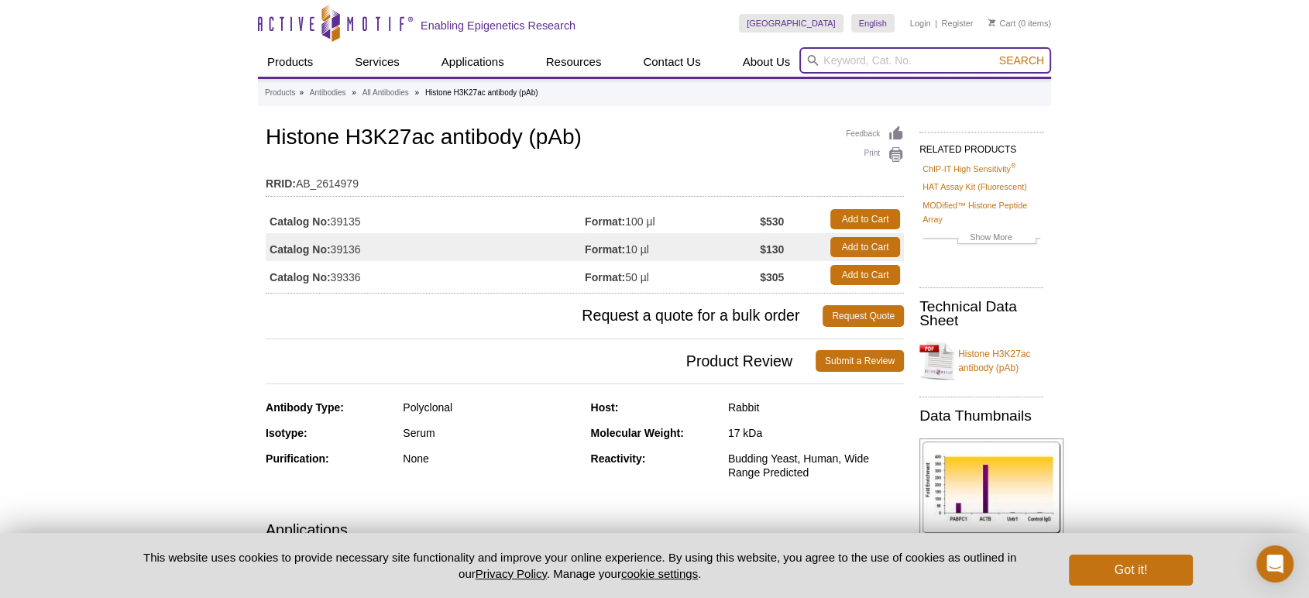
click at [843, 53] on input "search" at bounding box center [925, 60] width 252 height 26
type input "dnmt1"
click at [994, 53] on button "Search" at bounding box center [1021, 60] width 54 height 14
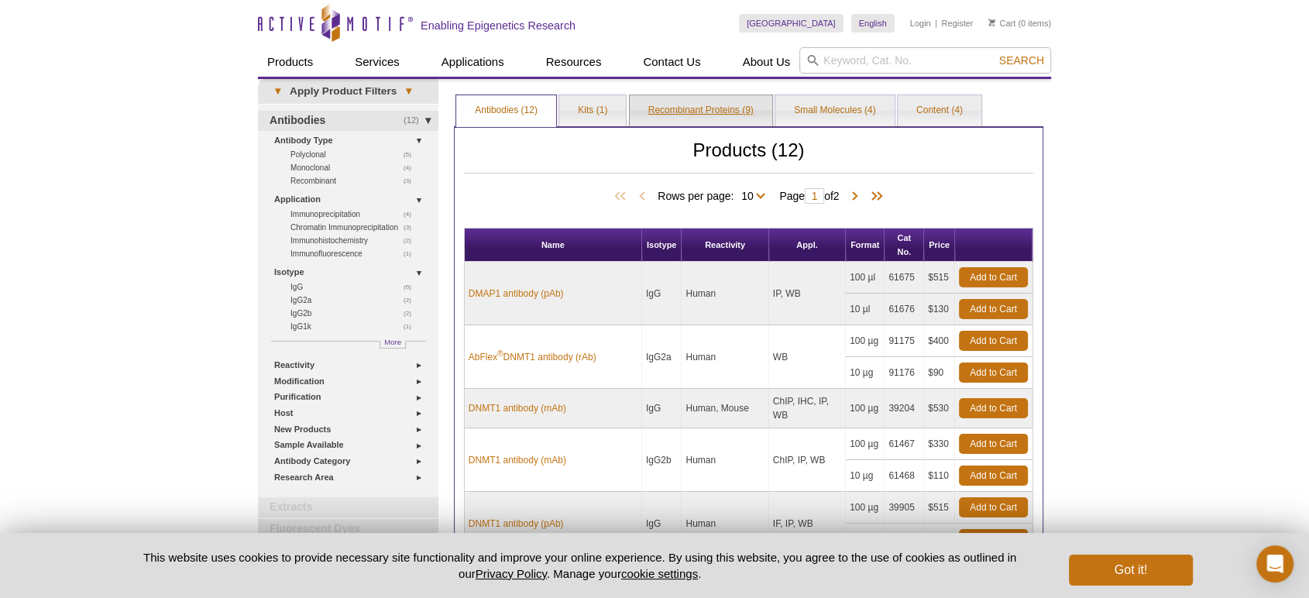
click at [702, 115] on link "Recombinant Proteins (9)" at bounding box center [701, 110] width 143 height 31
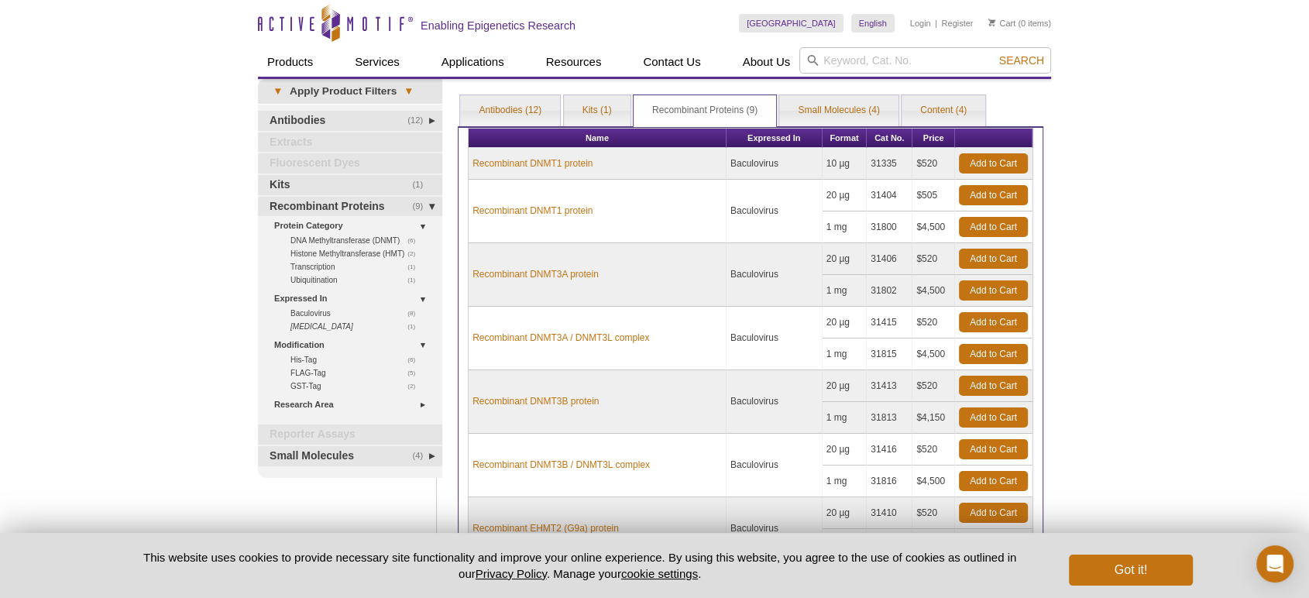
click at [1103, 39] on div "Active Motif Logo Enabling Epigenetics Research 0 Search Skip to content Active…" at bounding box center [654, 441] width 1309 height 882
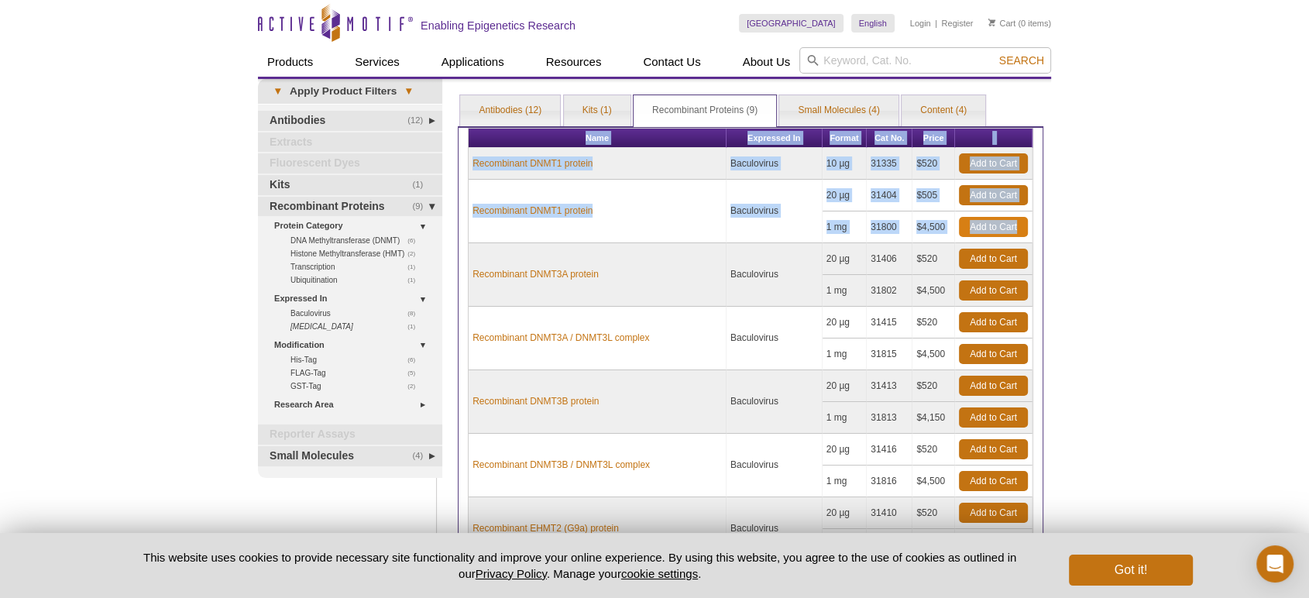
drag, startPoint x: 556, startPoint y: 150, endPoint x: 1021, endPoint y: 226, distance: 470.8
click at [1021, 226] on div "Name Expressed In Format Cat No. Price Recombinant DNMT1 protein Baculovirus 10…" at bounding box center [750, 418] width 585 height 585
copy div "Name Expressed In Format Cat No. Price Recombinant DNMT1 protein Baculovirus 10…"
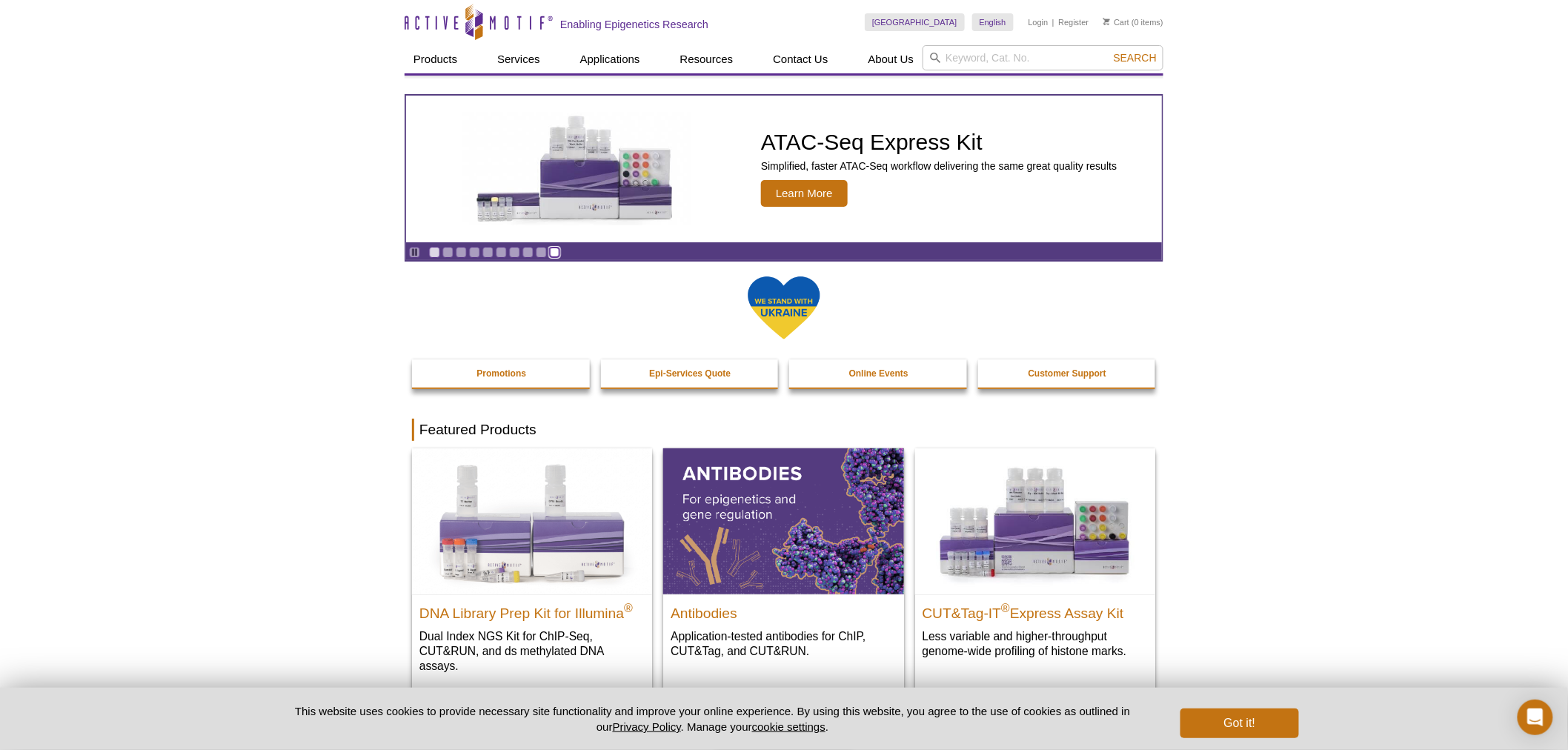
click at [554, 250] on link "Go to slide 10" at bounding box center [555, 253] width 11 height 11
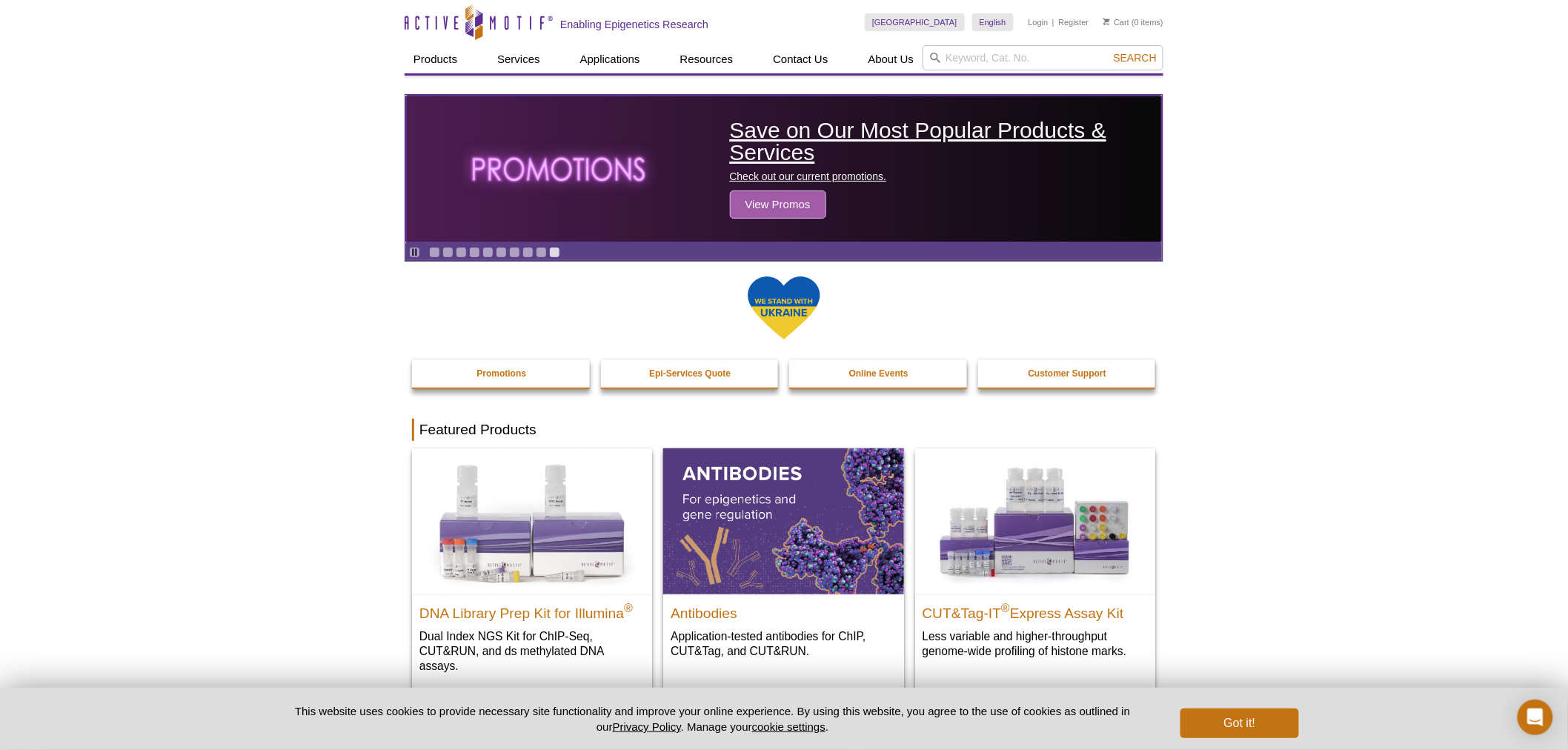
click at [797, 203] on span "View Promos" at bounding box center [778, 204] width 97 height 28
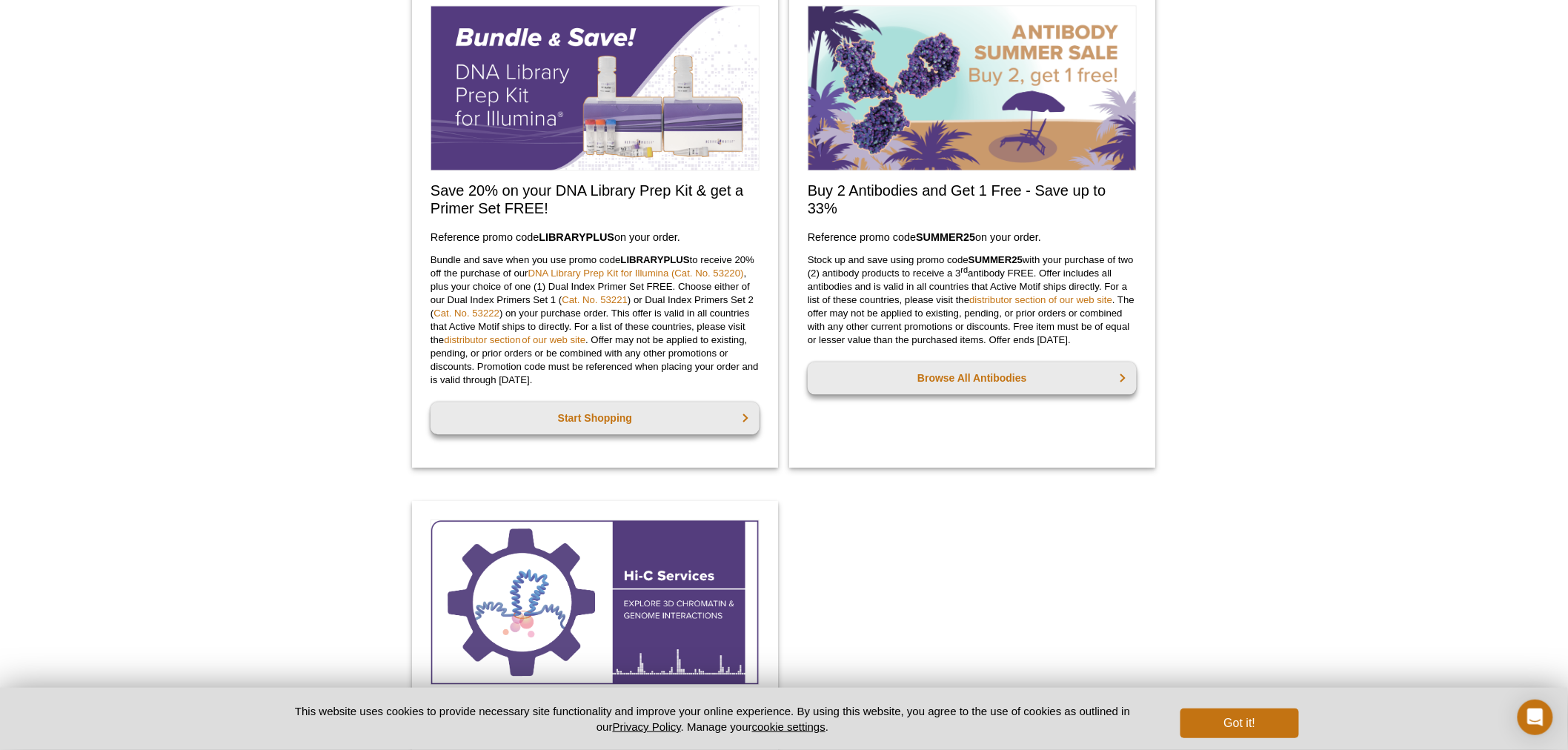
scroll to position [1207, 0]
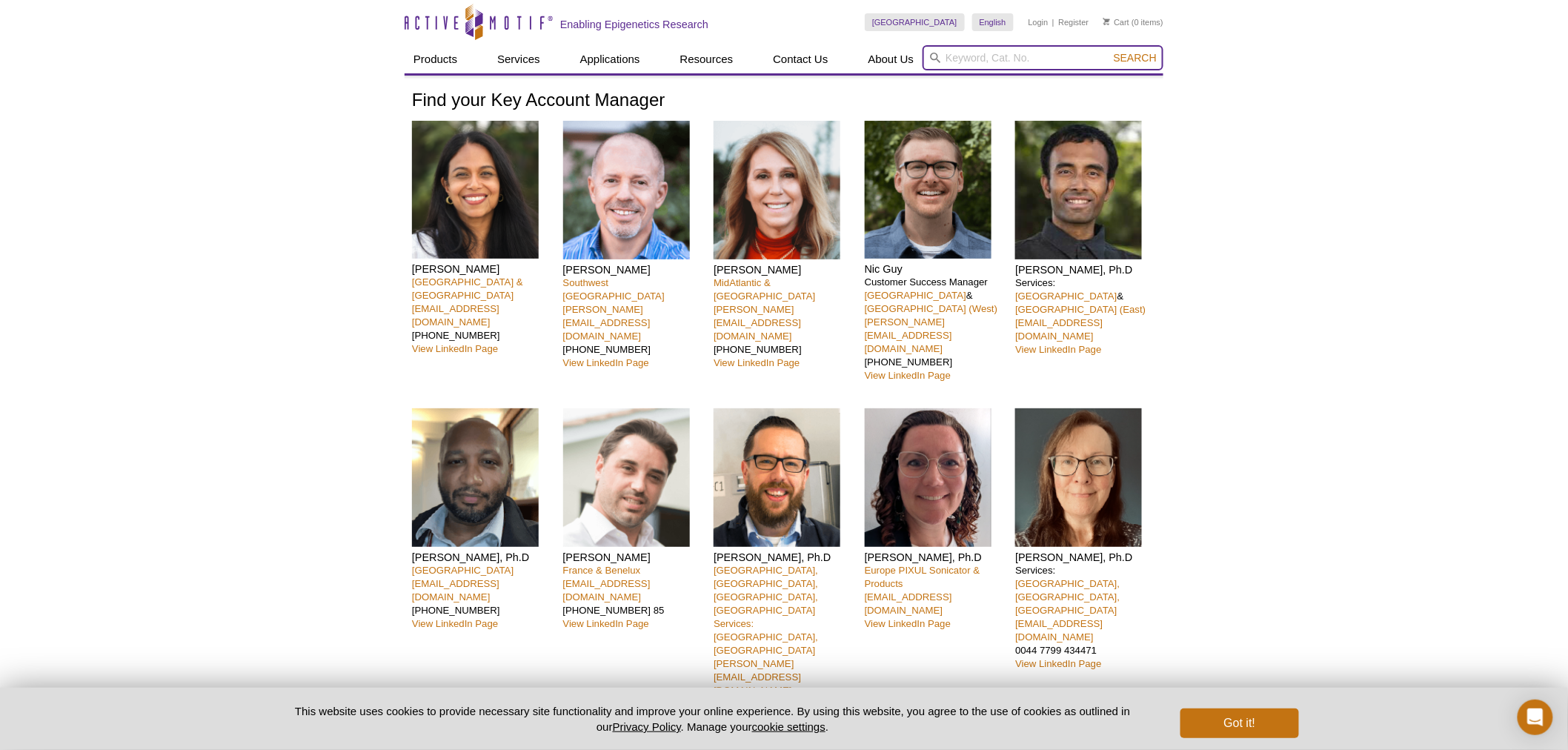
click at [1001, 47] on input "search" at bounding box center [1043, 57] width 241 height 25
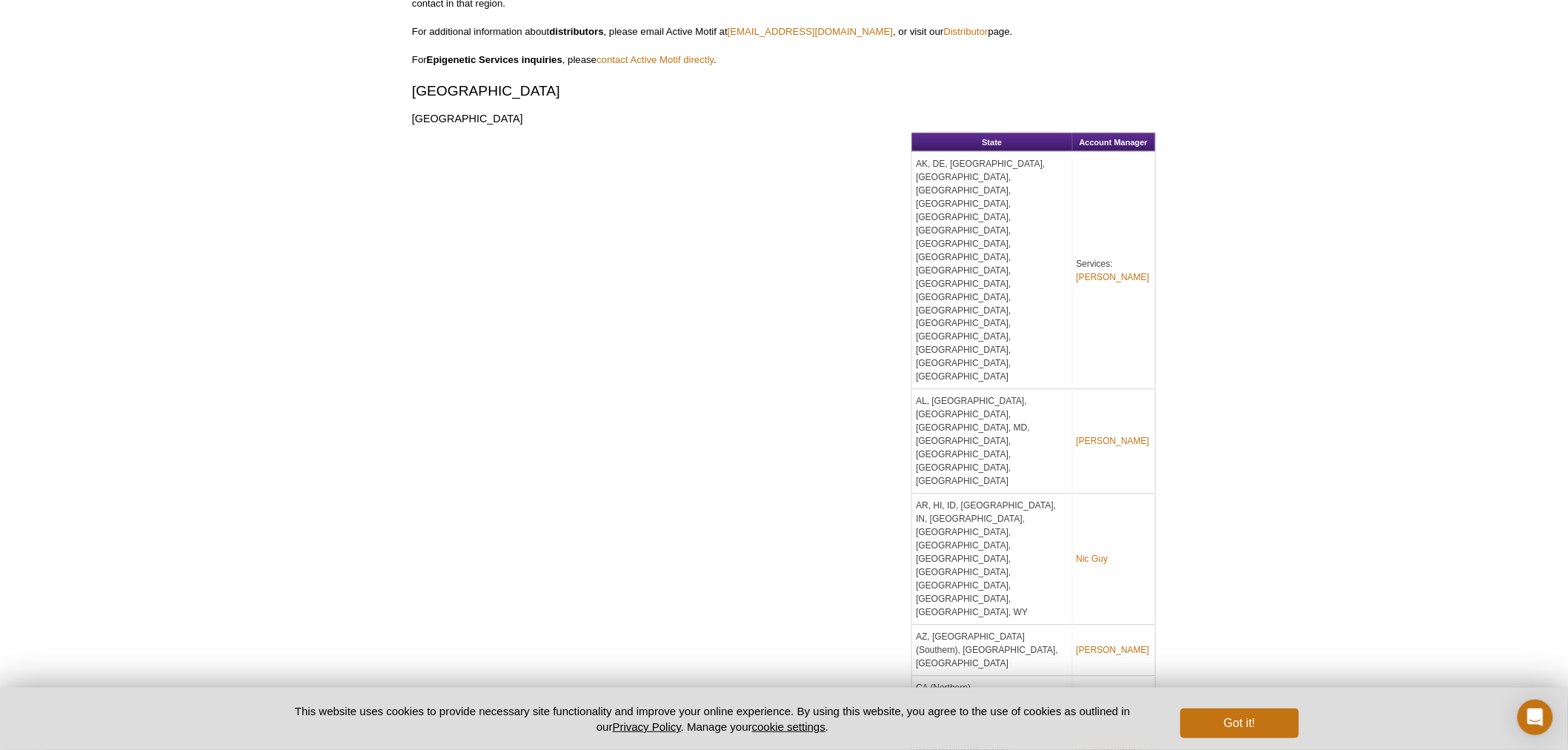
scroll to position [658, 0]
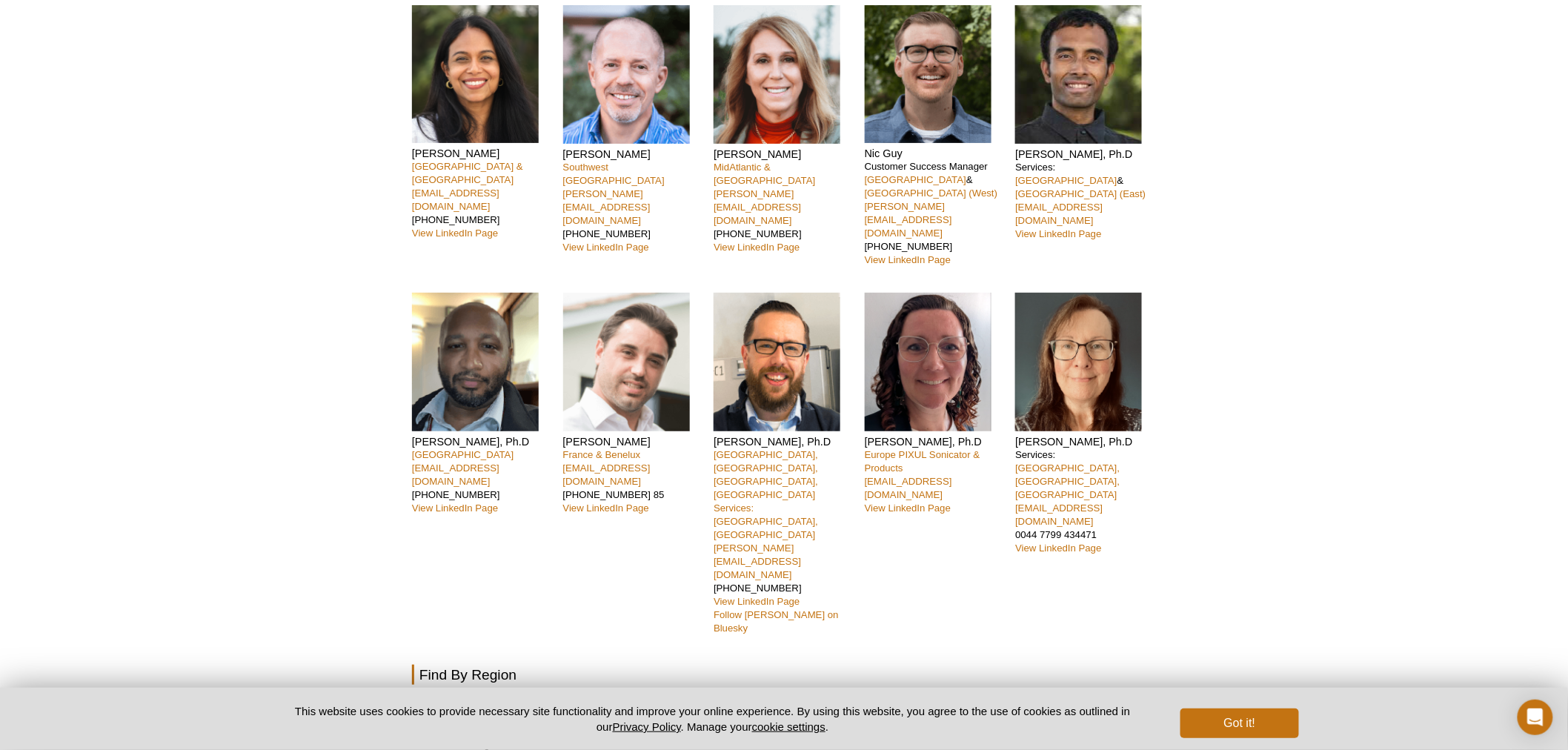
scroll to position [0, 0]
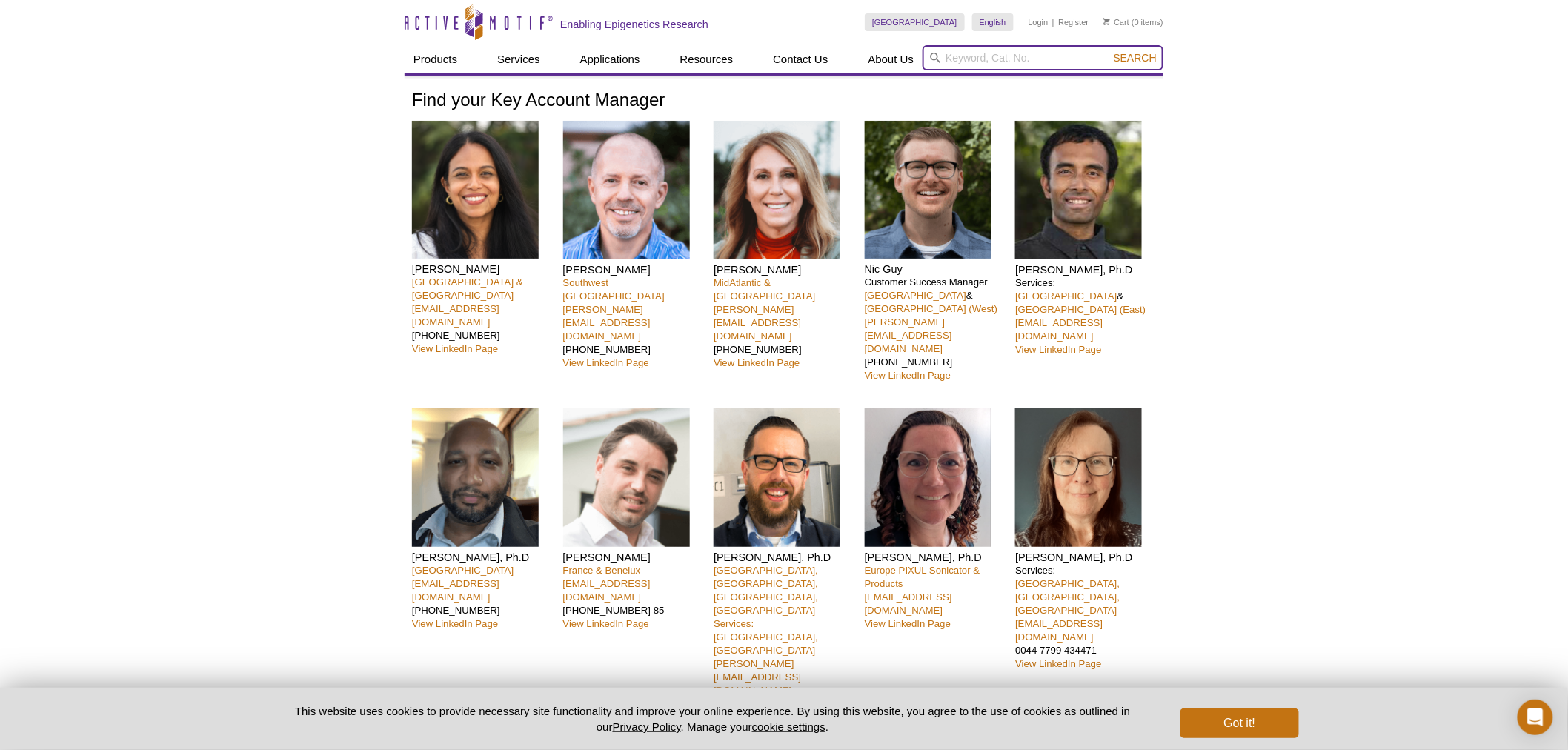
click at [971, 55] on input "search" at bounding box center [1043, 57] width 241 height 25
type input "65683"
click at [1109, 51] on button "Search" at bounding box center [1135, 57] width 52 height 13
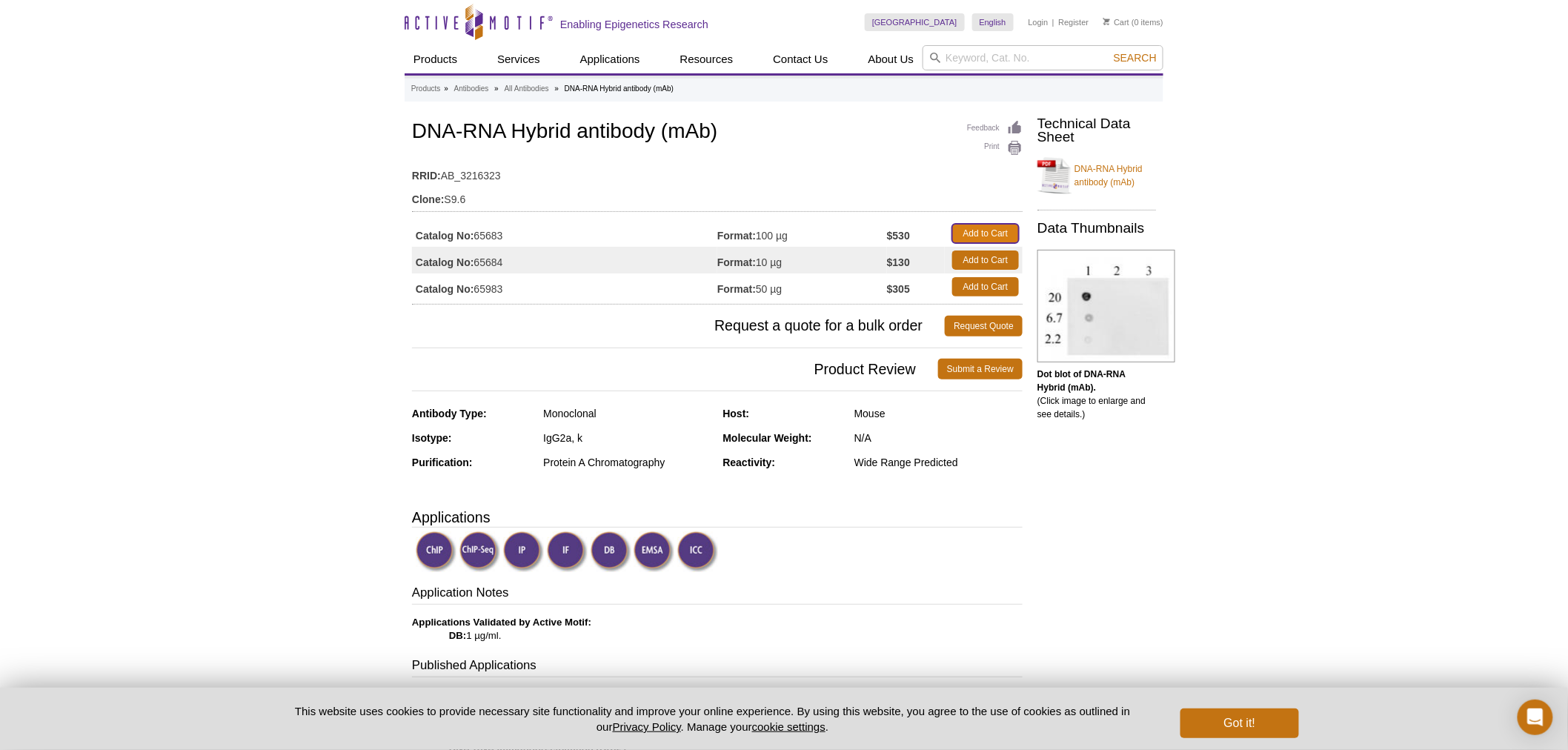
click at [982, 225] on link "Add to Cart" at bounding box center [985, 233] width 67 height 19
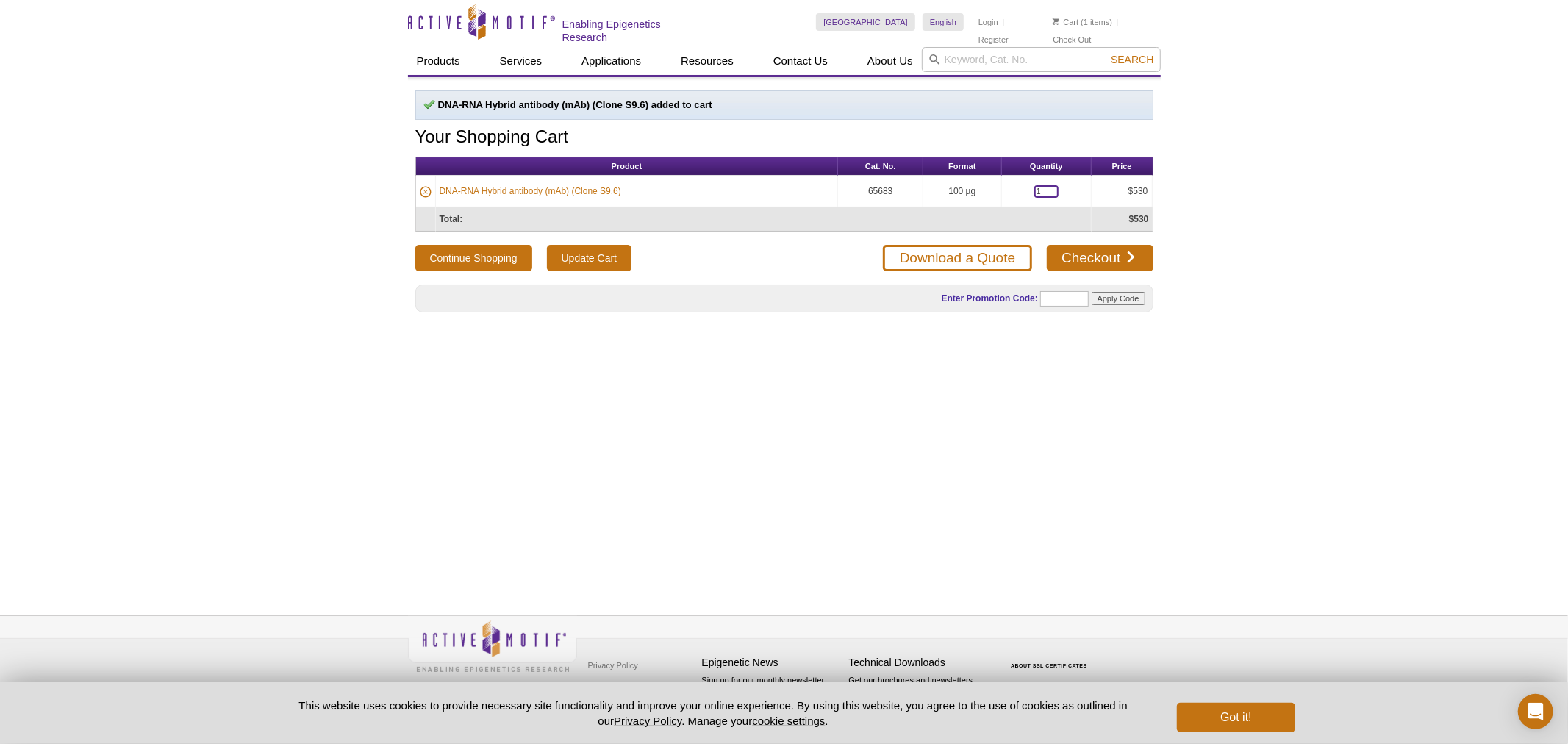
click at [1046, 185] on input "1" at bounding box center [1047, 191] width 25 height 12
type input "3"
click at [578, 252] on input "Update Cart" at bounding box center [588, 258] width 84 height 27
click at [1093, 251] on link "Checkout" at bounding box center [1100, 258] width 106 height 27
